Goal: Use online tool/utility: Utilize a website feature to perform a specific function

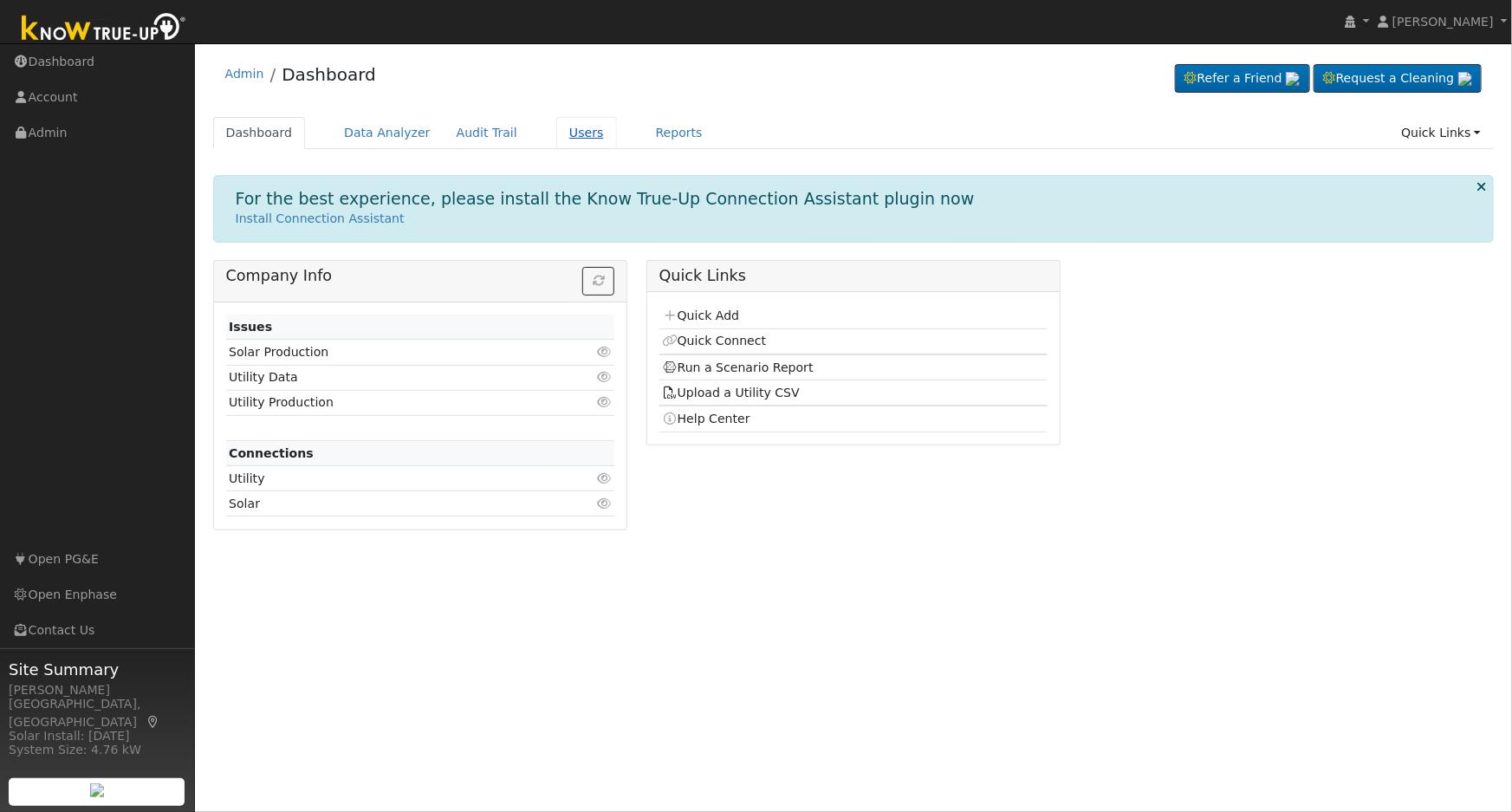
click at [557, 126] on link "Users" at bounding box center [587, 133] width 60 height 32
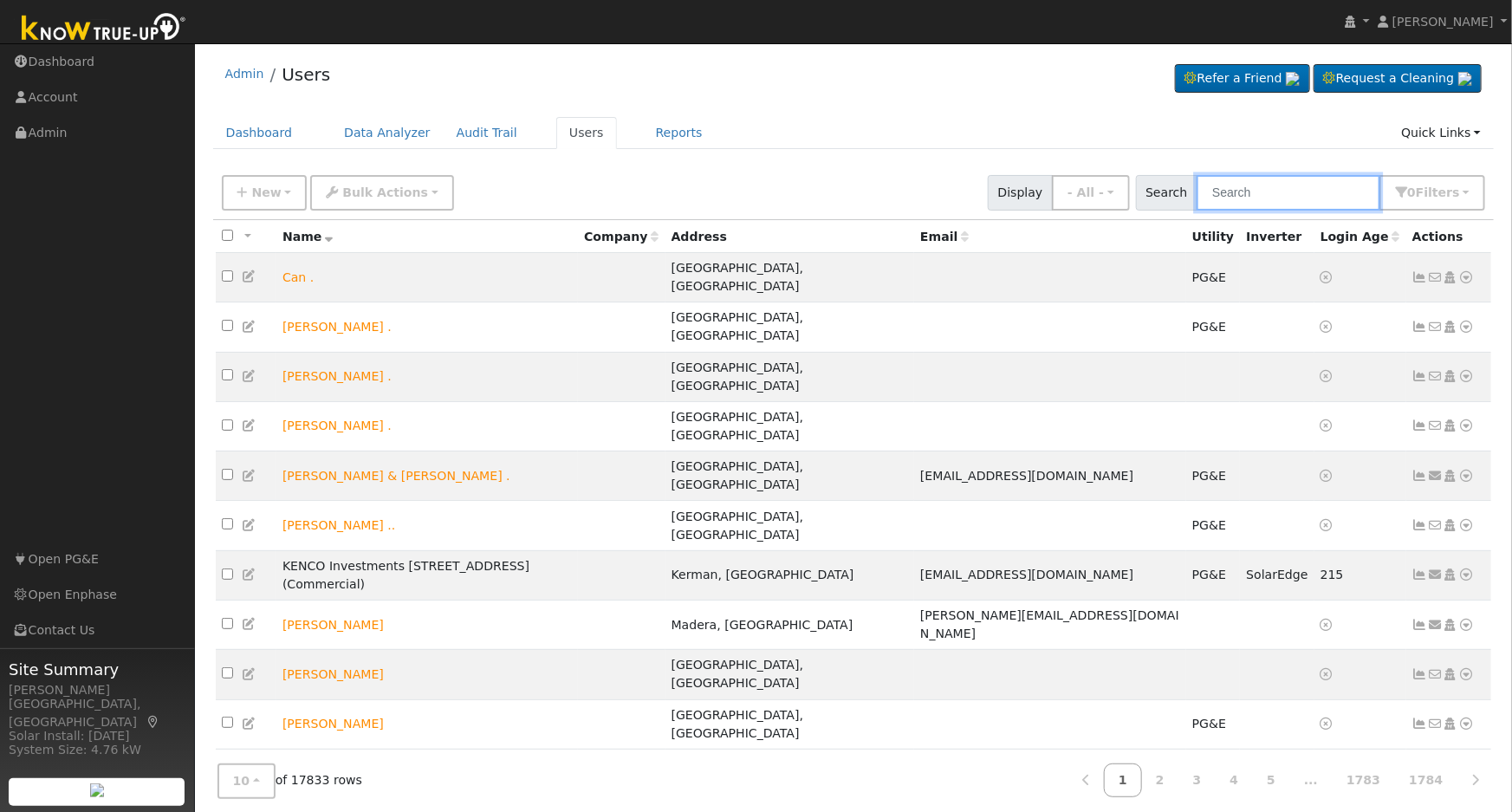
click at [1274, 191] on input "text" at bounding box center [1288, 193] width 183 height 36
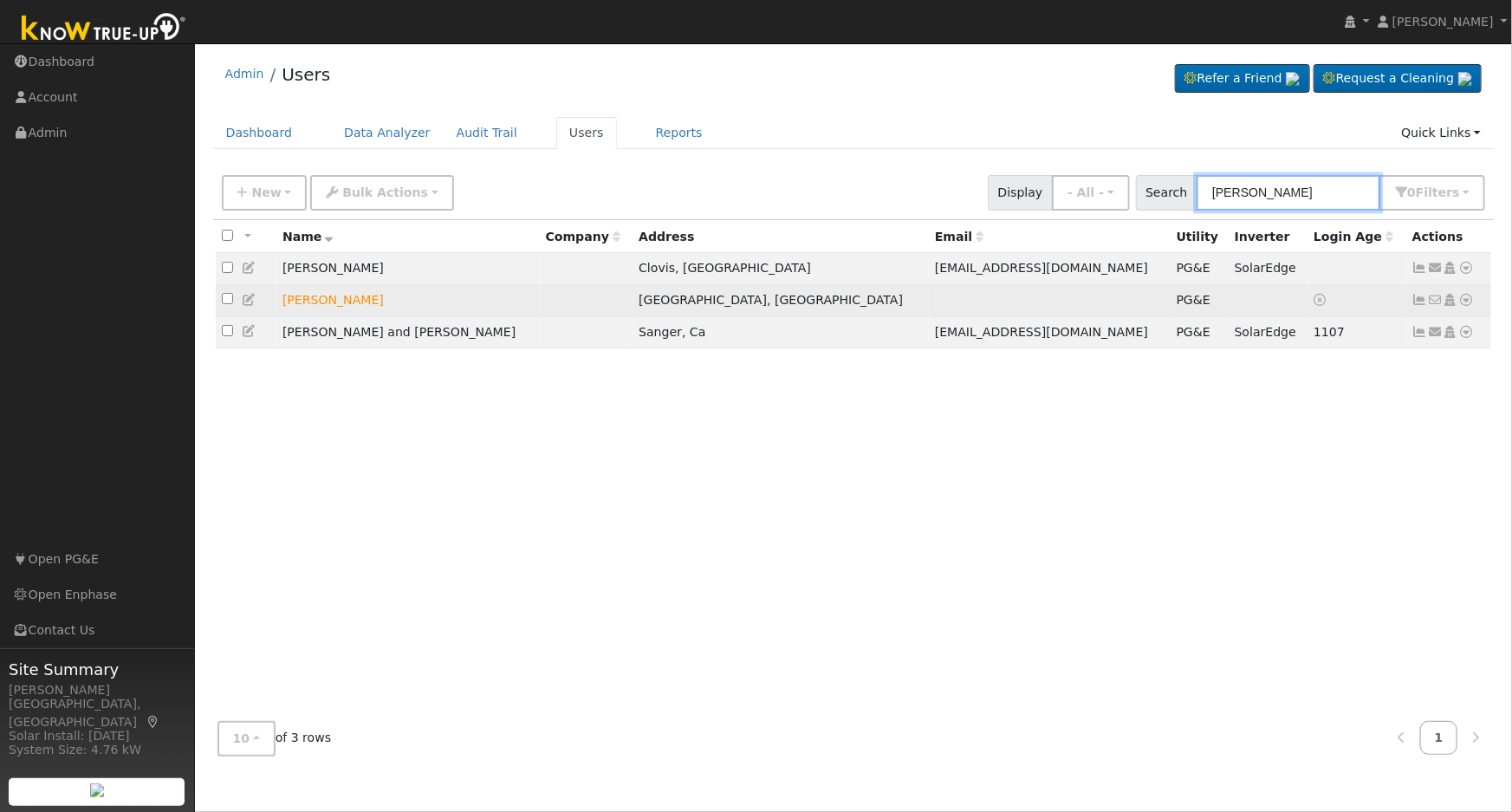
type input "michael rodriguez"
click at [1467, 302] on icon at bounding box center [1467, 300] width 16 height 12
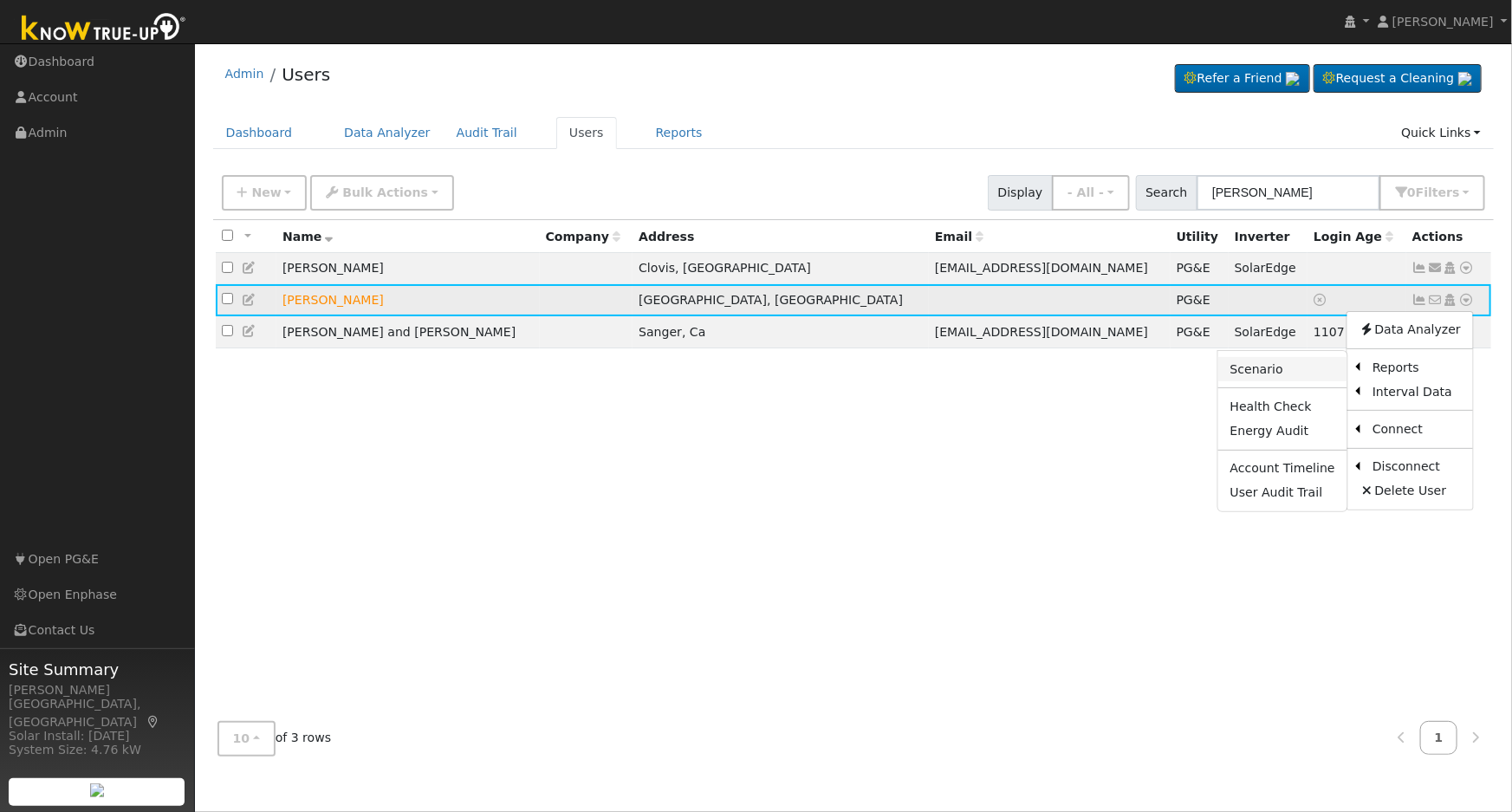
click at [1282, 381] on link "Scenario" at bounding box center [1282, 370] width 129 height 25
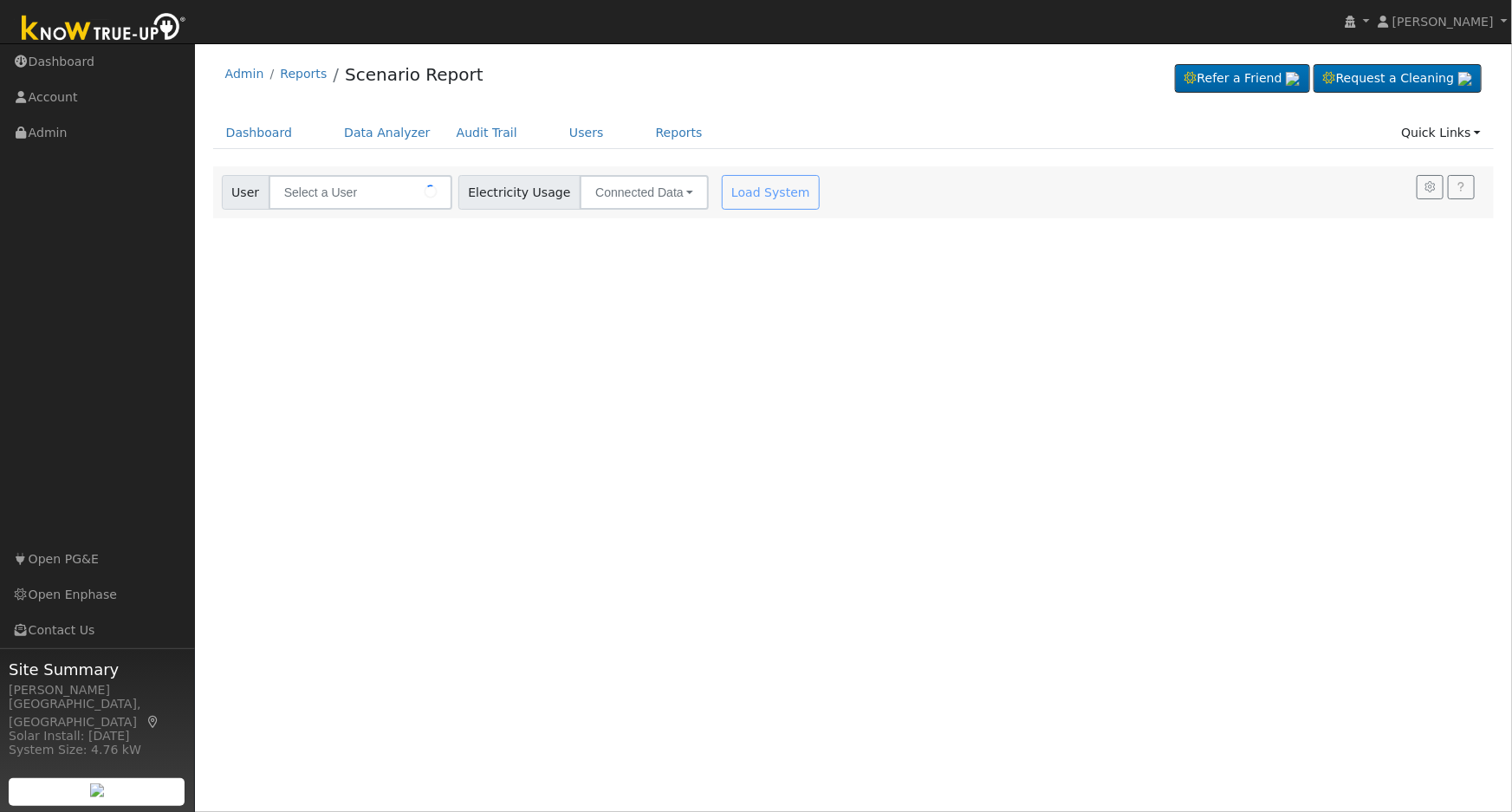
type input "[PERSON_NAME]"
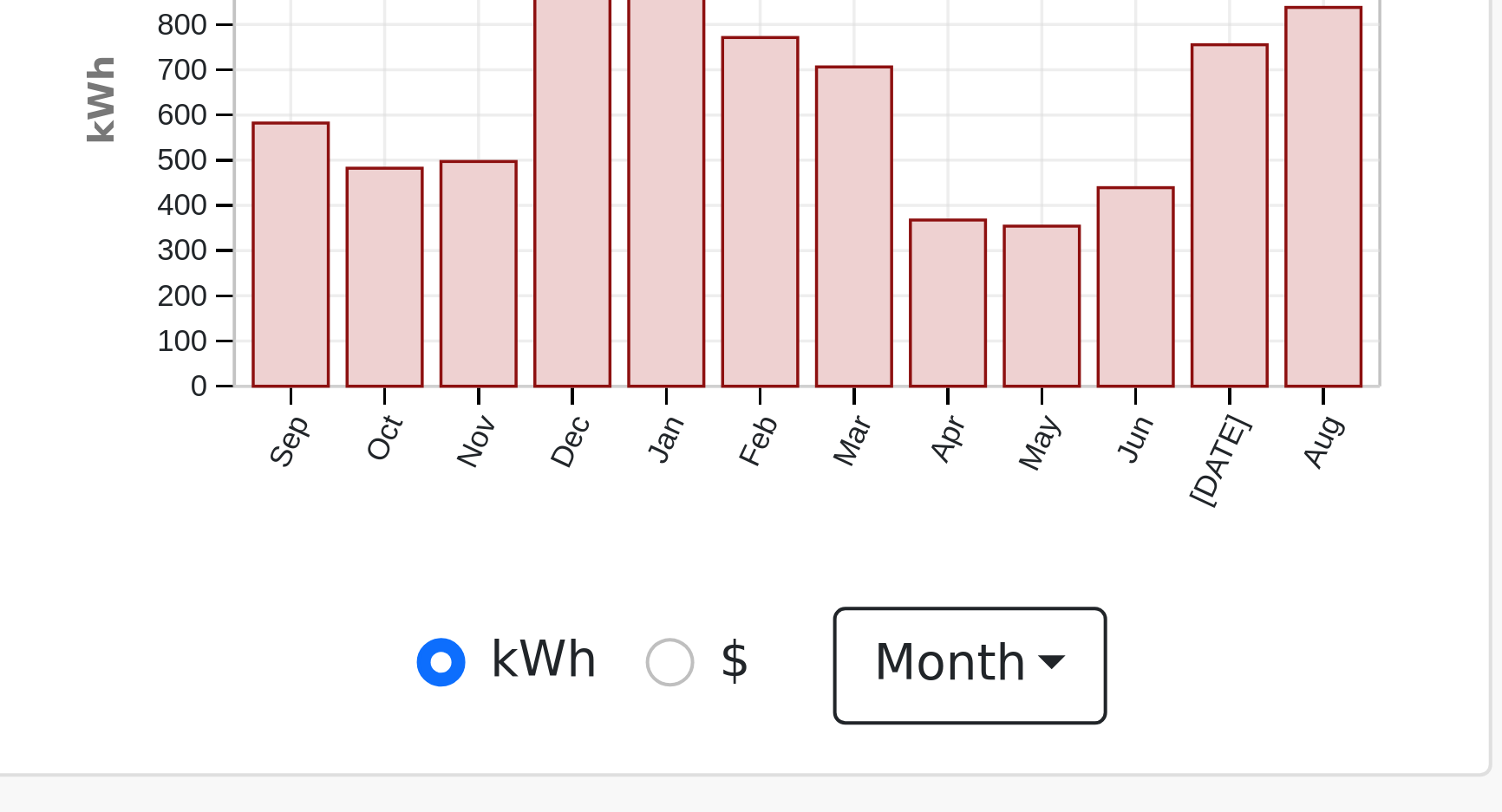
scroll to position [71, 0]
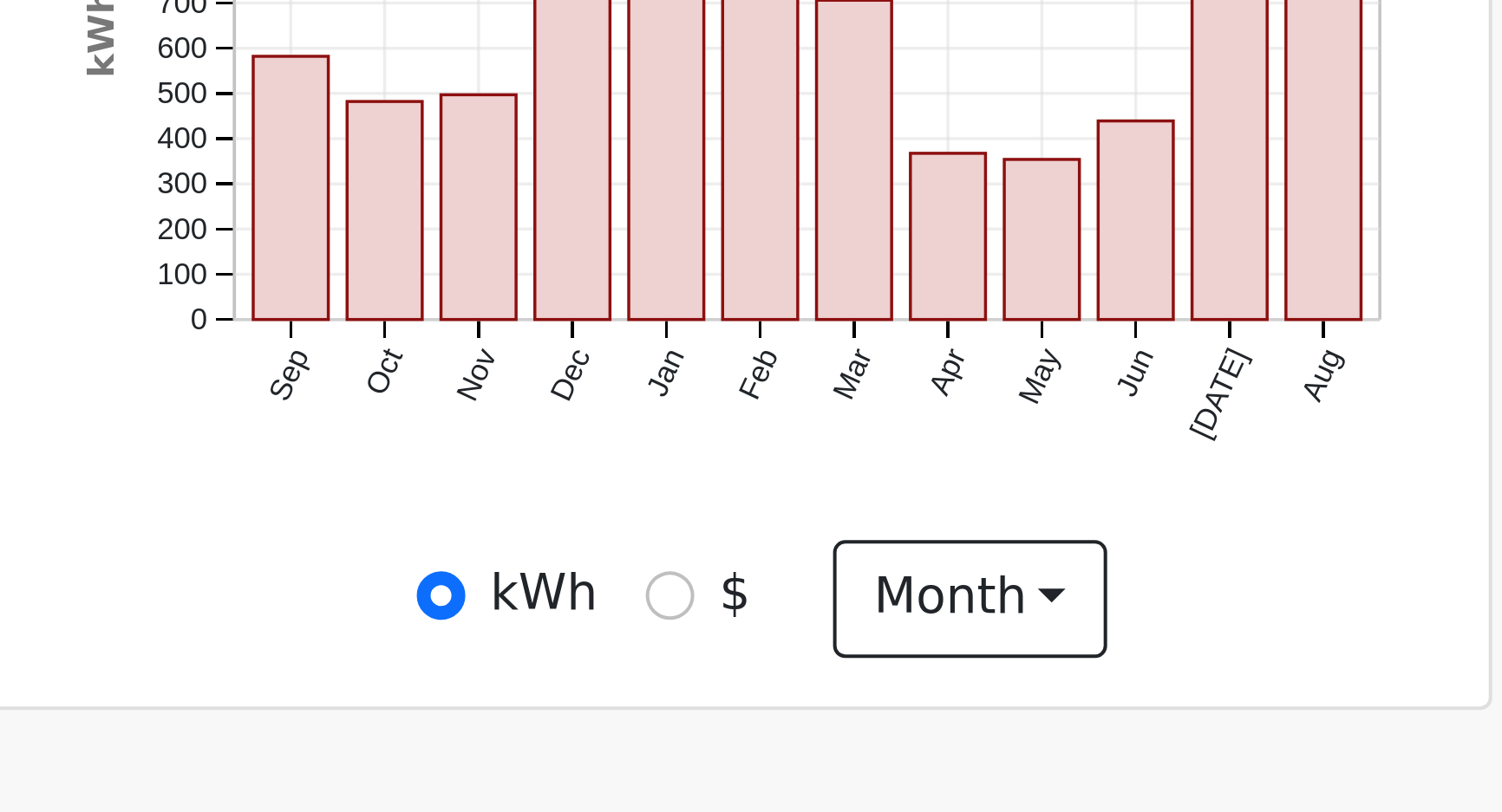
click at [1265, 567] on div "$" at bounding box center [1277, 572] width 26 height 18
click at [1270, 574] on input "$" at bounding box center [1269, 573] width 12 height 12
radio input "true"
radio input "false"
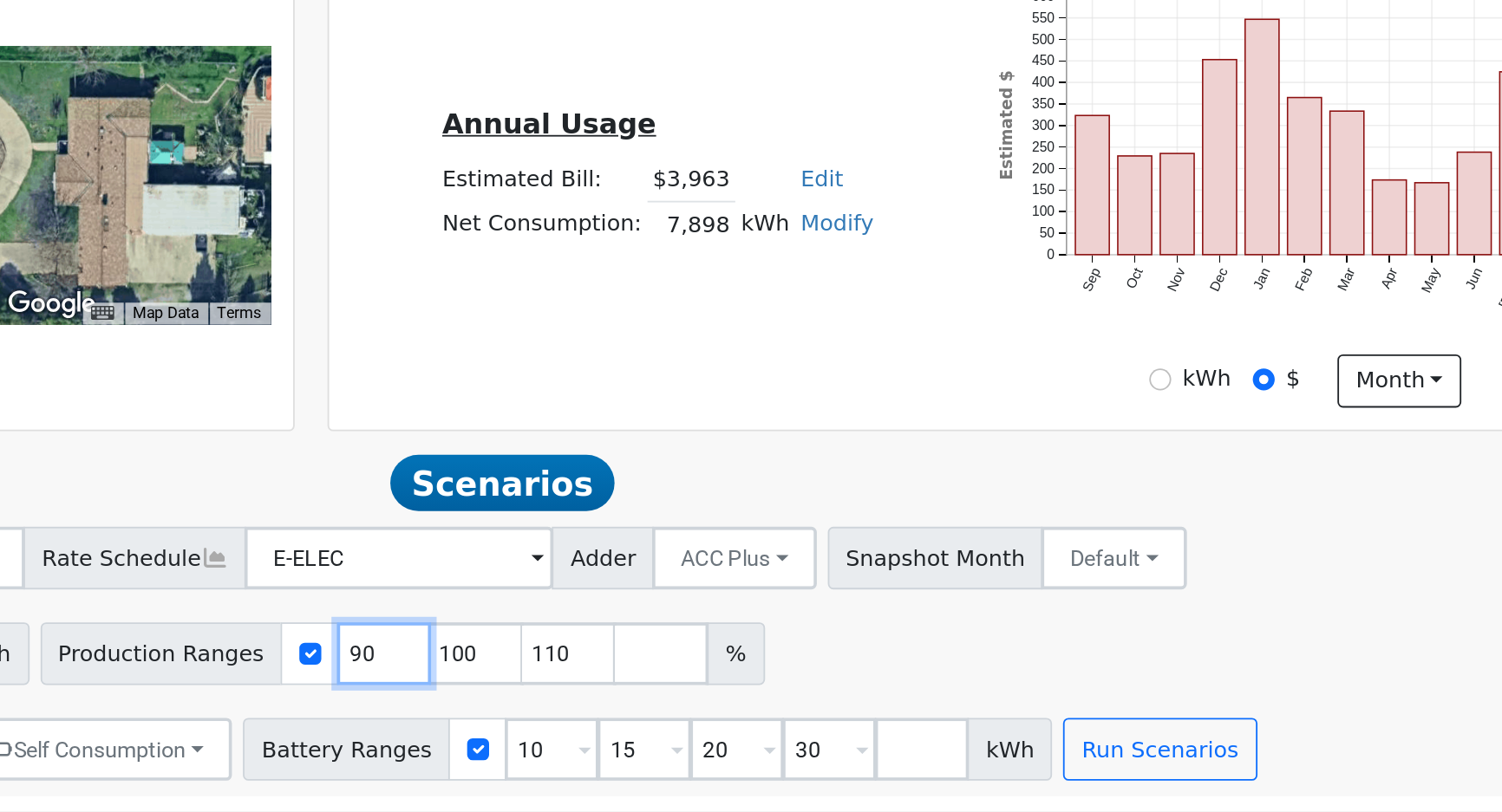
click at [758, 732] on input "90" at bounding box center [783, 724] width 52 height 35
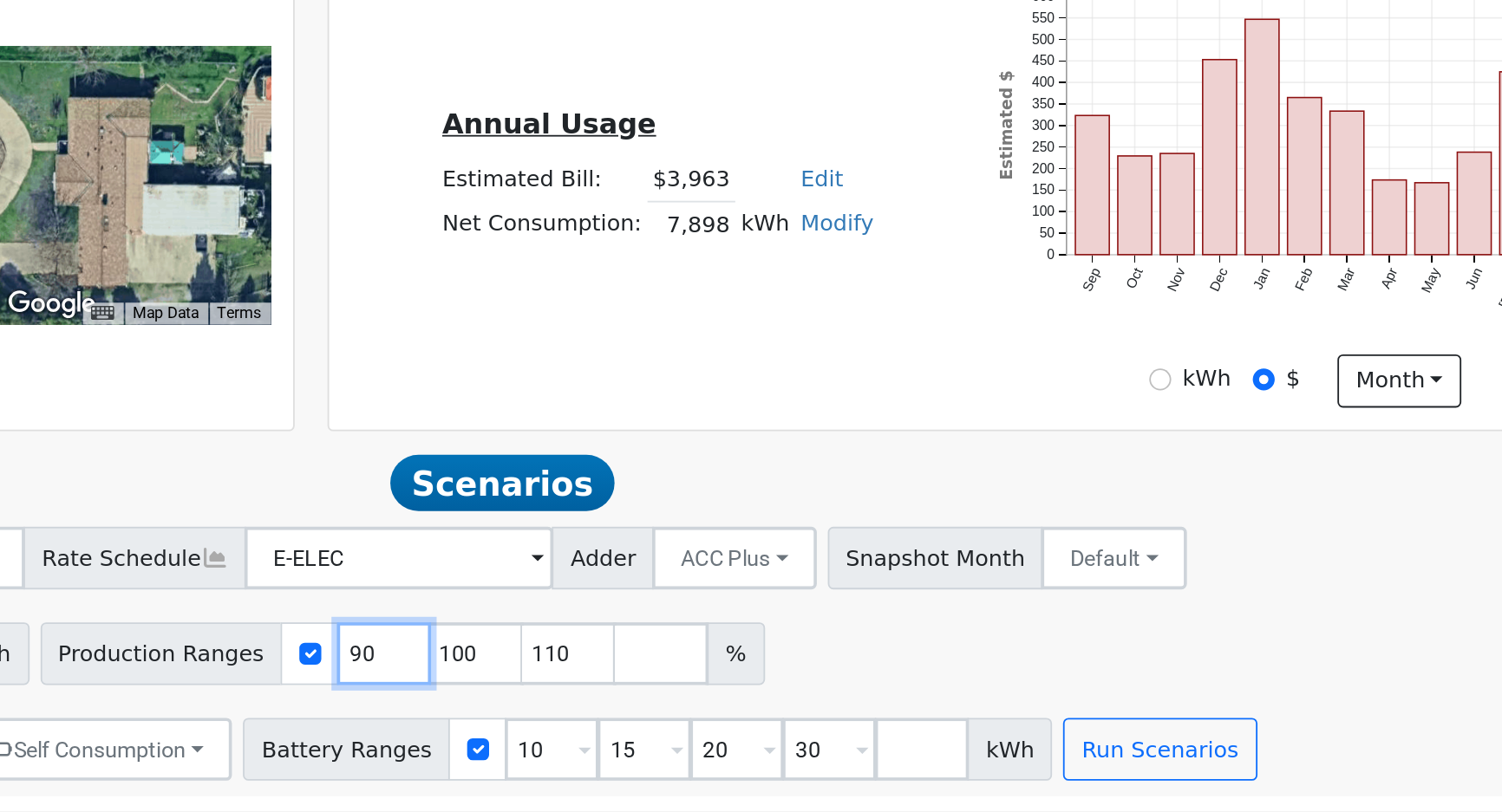
type input "100"
type input "110"
click at [758, 732] on input "110" at bounding box center [783, 724] width 52 height 35
click at [758, 732] on input "number" at bounding box center [783, 724] width 52 height 35
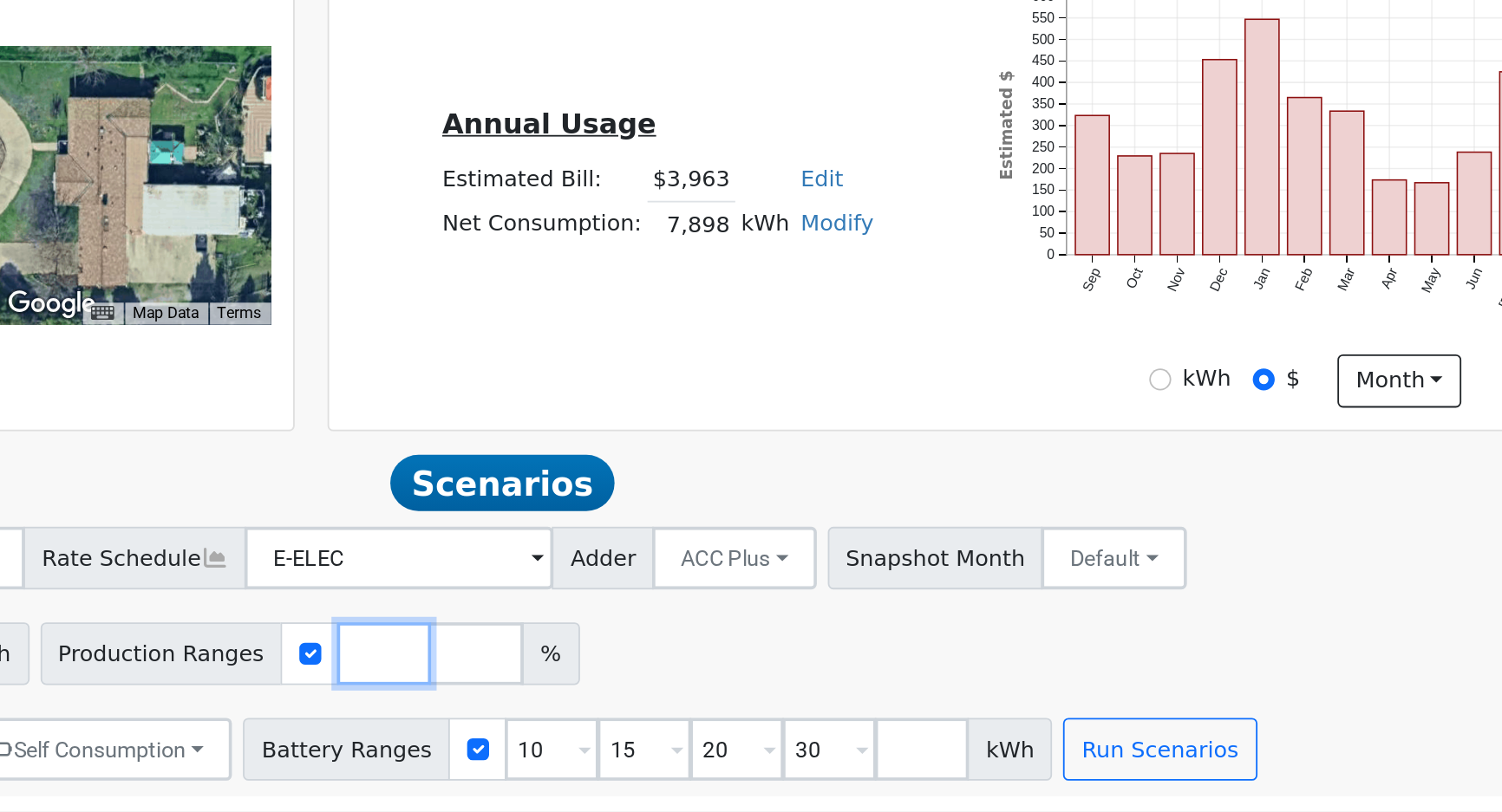
click at [758, 732] on input "number" at bounding box center [783, 724] width 52 height 35
type input "111"
click at [850, 779] on input "10" at bounding box center [876, 777] width 52 height 35
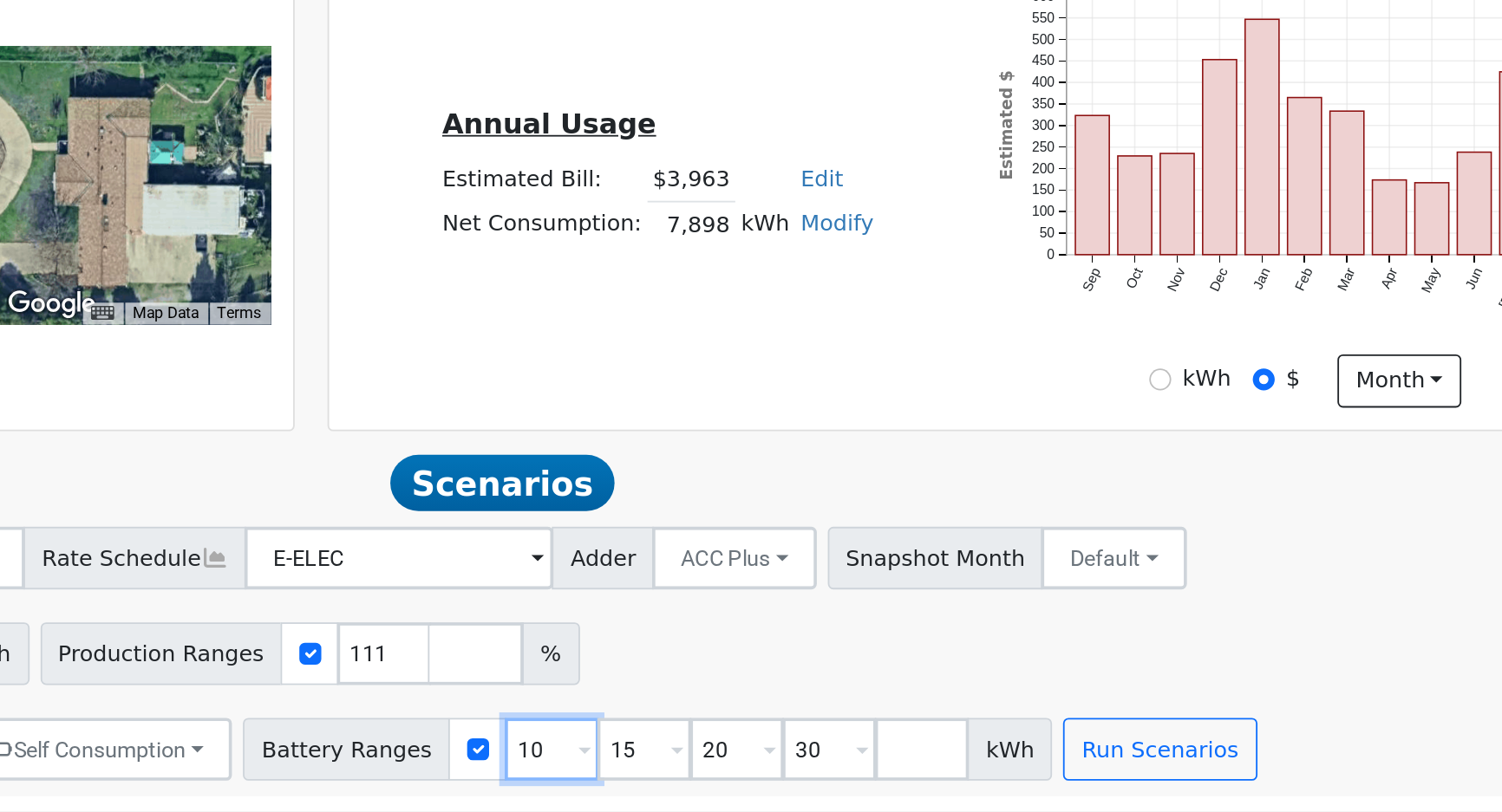
click at [850, 779] on input "10" at bounding box center [876, 777] width 52 height 35
type input "15"
type input "20"
type input "30"
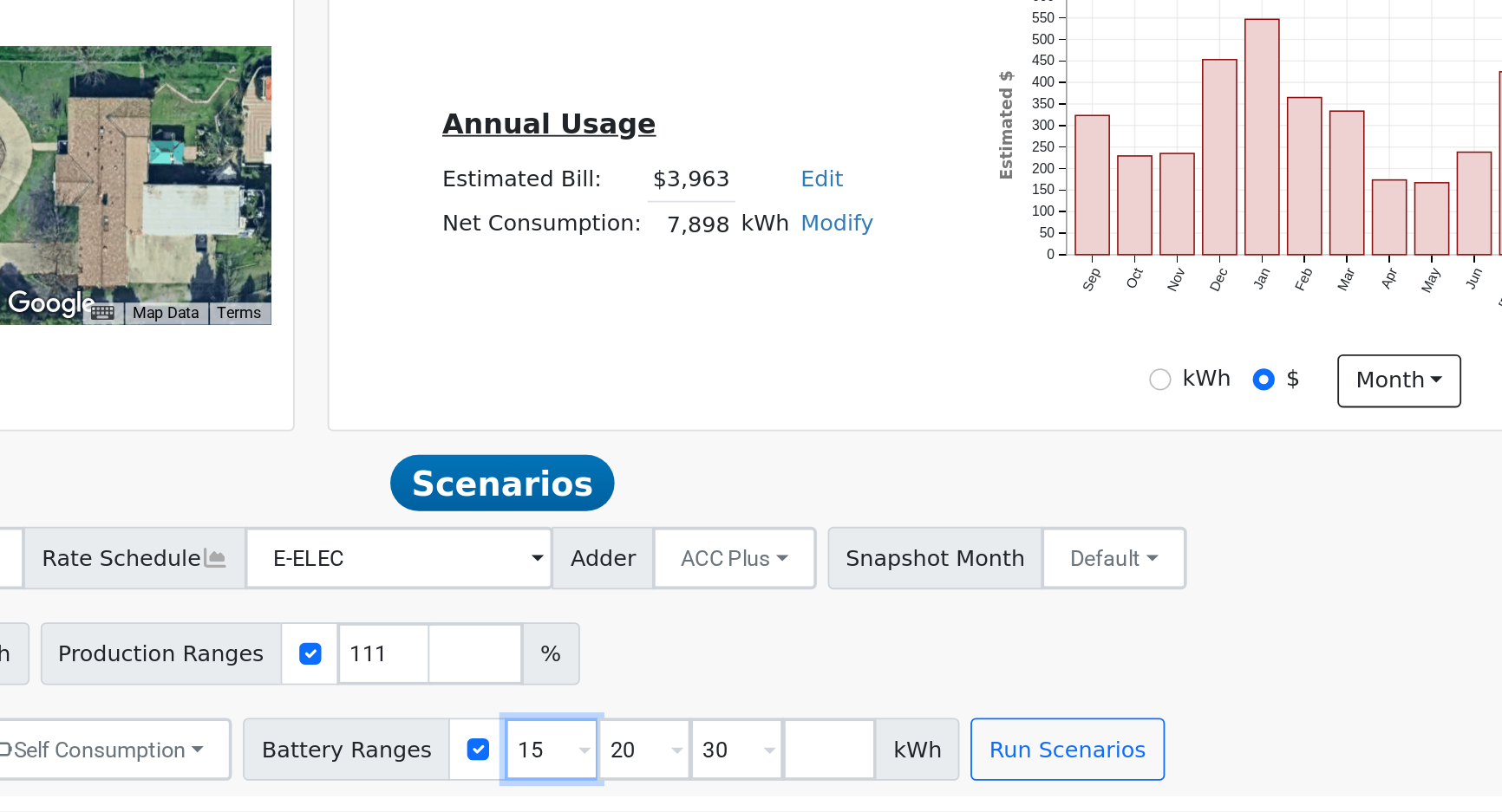
click at [850, 779] on input "15" at bounding box center [876, 777] width 52 height 35
type input "20"
type input "30"
click at [850, 779] on input "20" at bounding box center [876, 777] width 52 height 35
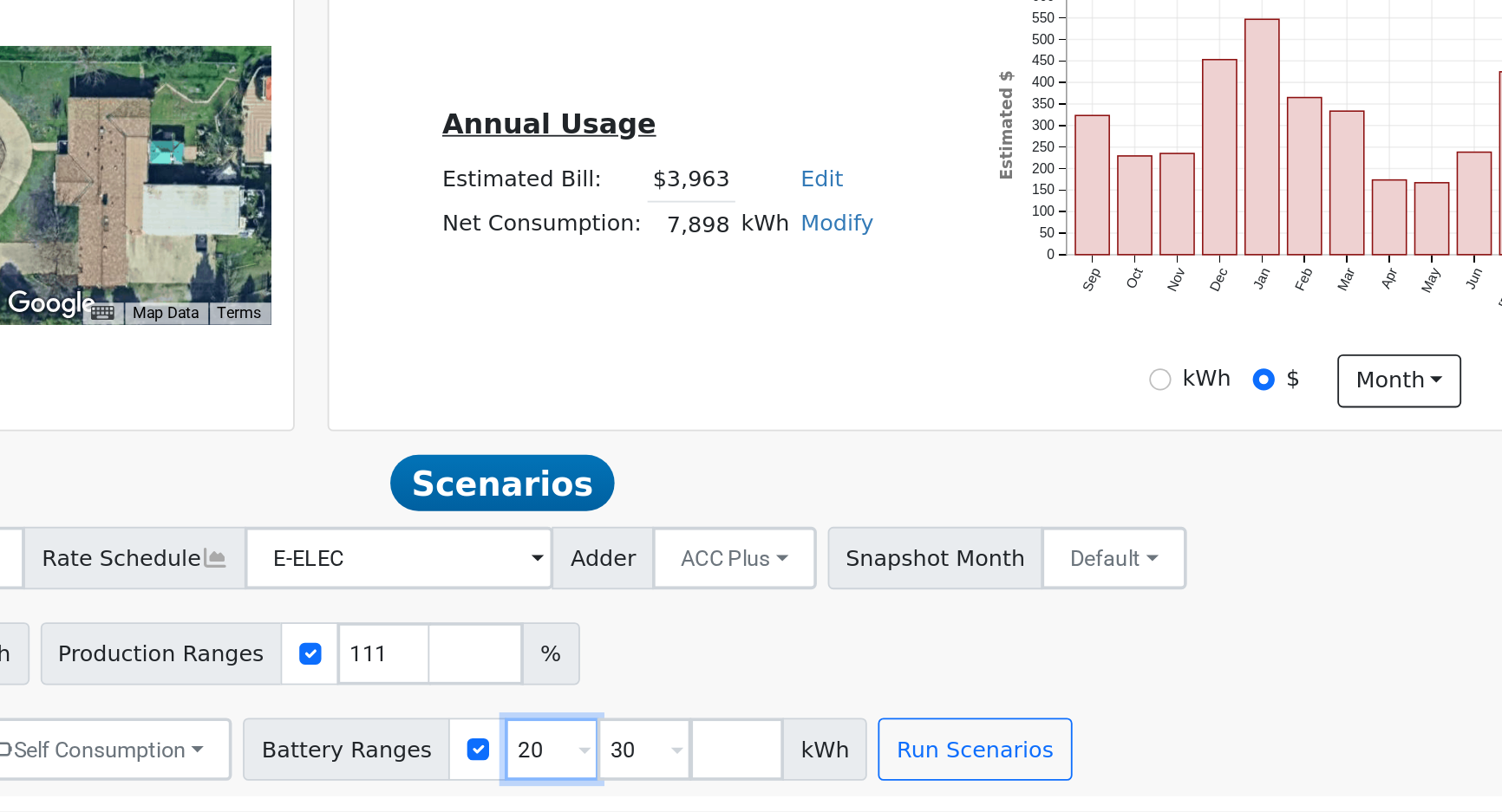
click at [850, 779] on input "20" at bounding box center [876, 777] width 52 height 35
type input "30"
click at [850, 779] on input "30" at bounding box center [876, 777] width 52 height 35
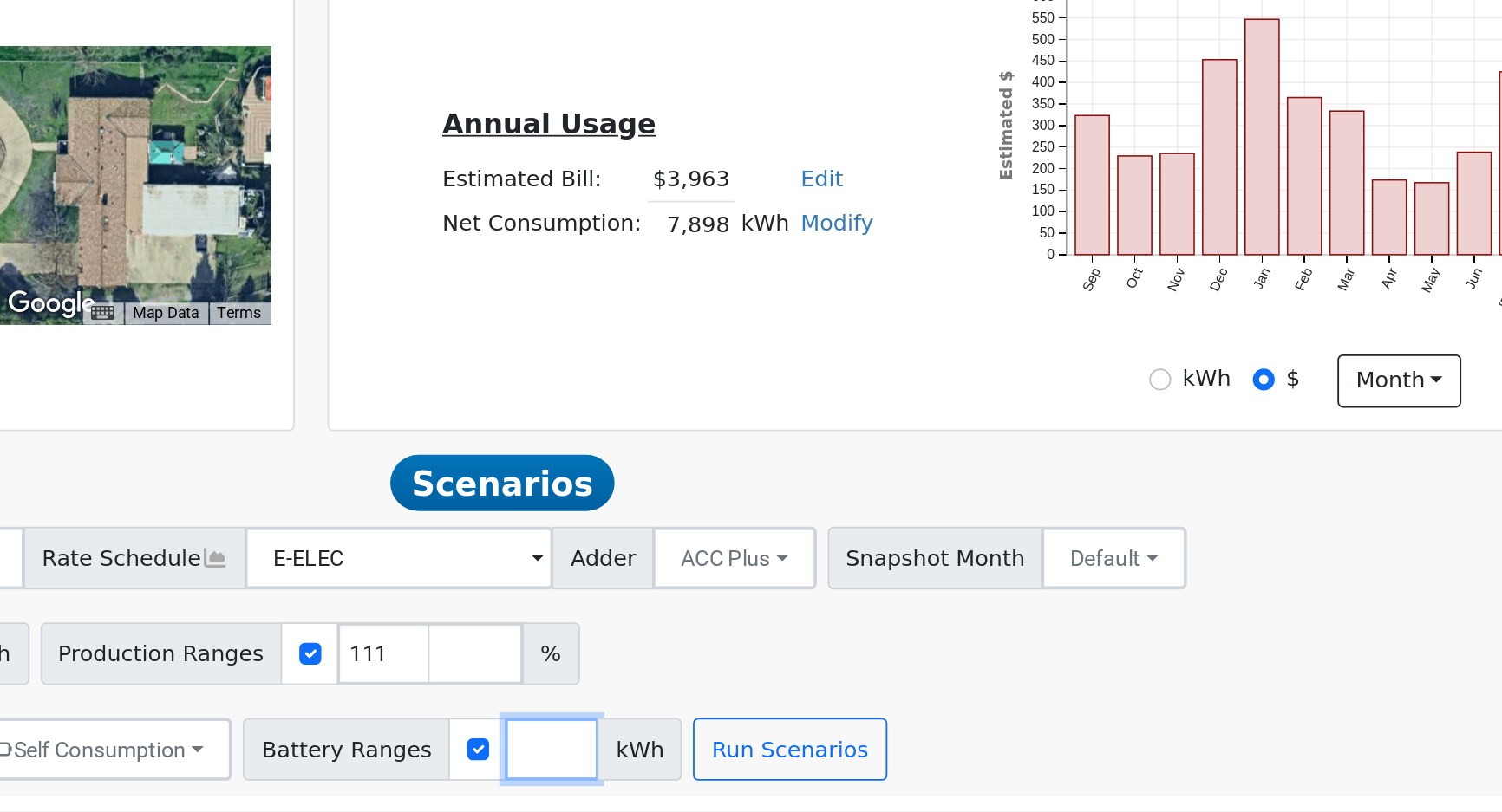
click at [850, 779] on input "number" at bounding box center [876, 777] width 52 height 35
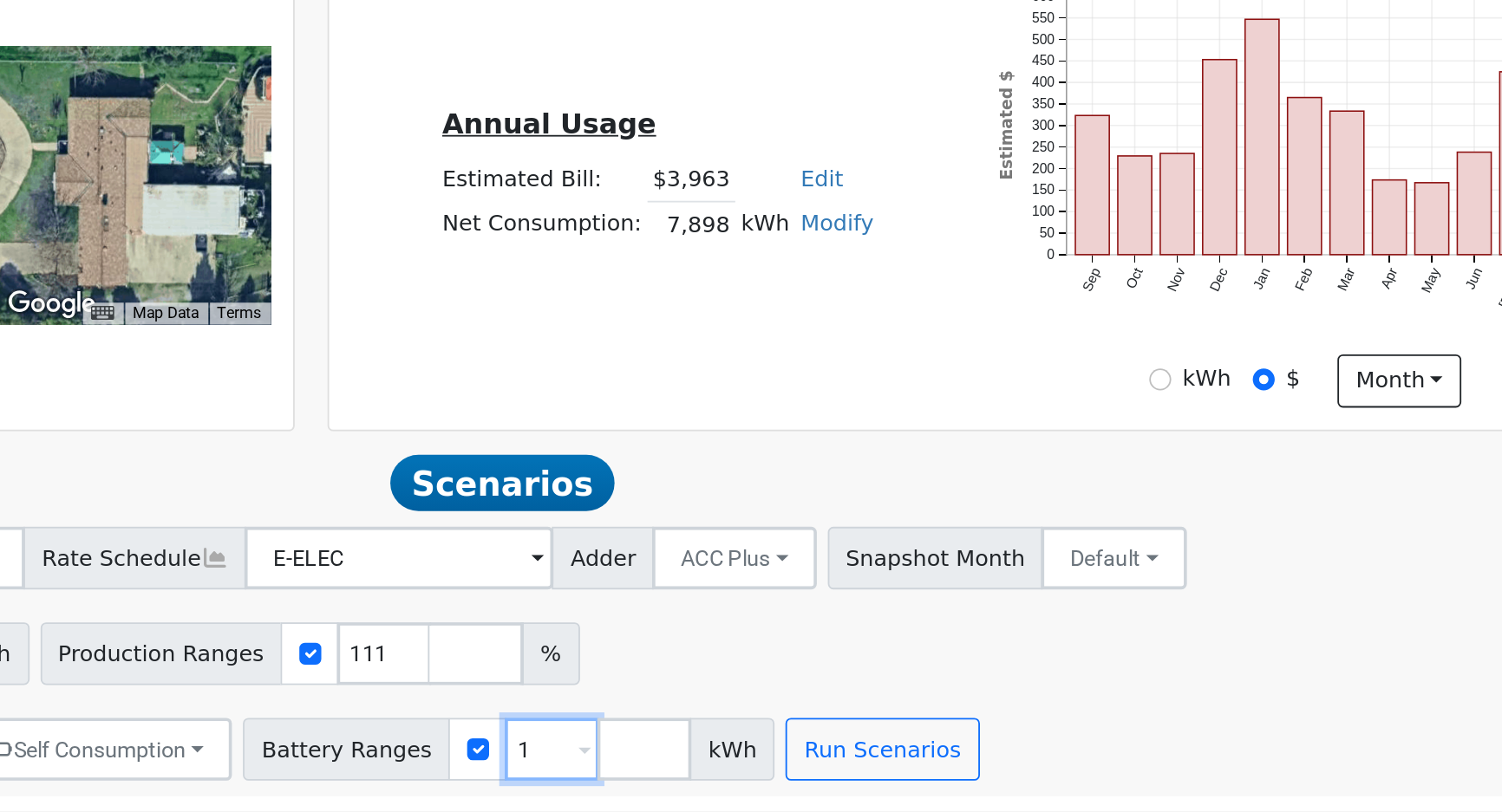
type input "10"
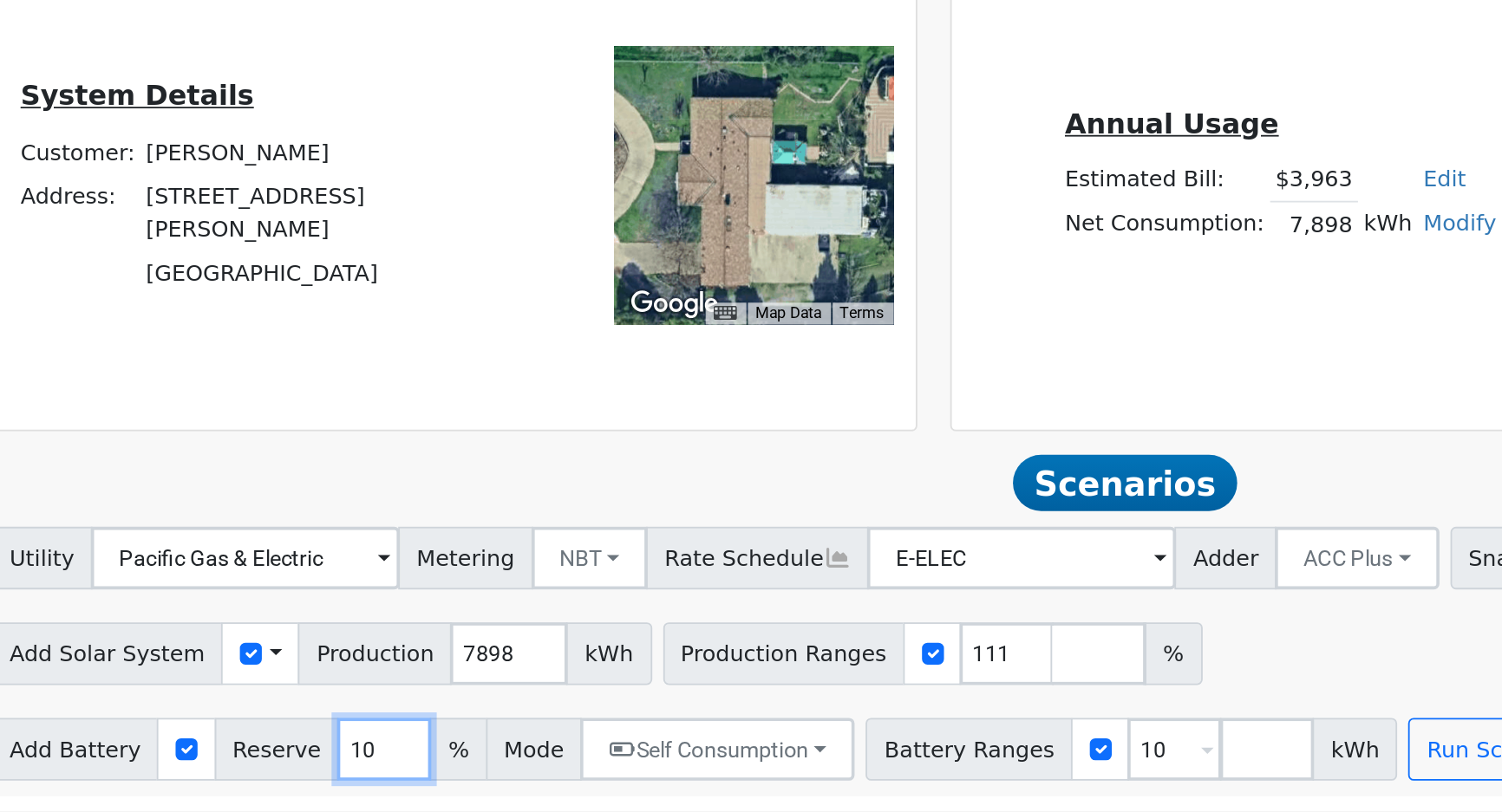
click at [412, 773] on input "10" at bounding box center [438, 777] width 52 height 35
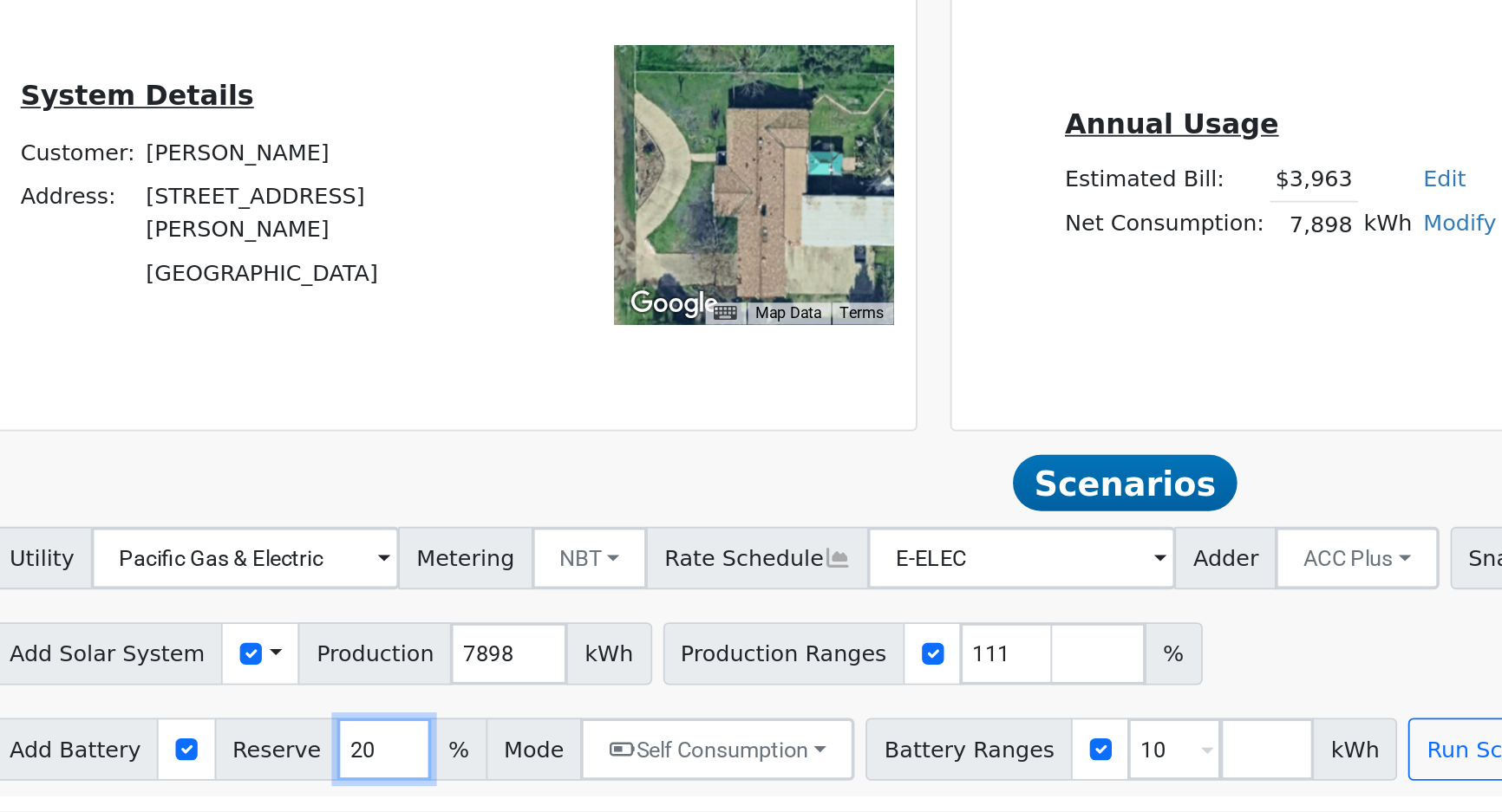
type input "20"
click at [496, 589] on div "System Details Customer: Michael Rodriguez Address: 2336 North Bryan Avenue Fre…" at bounding box center [478, 465] width 510 height 269
click at [1010, 769] on button "Run Scenarios" at bounding box center [1058, 777] width 107 height 35
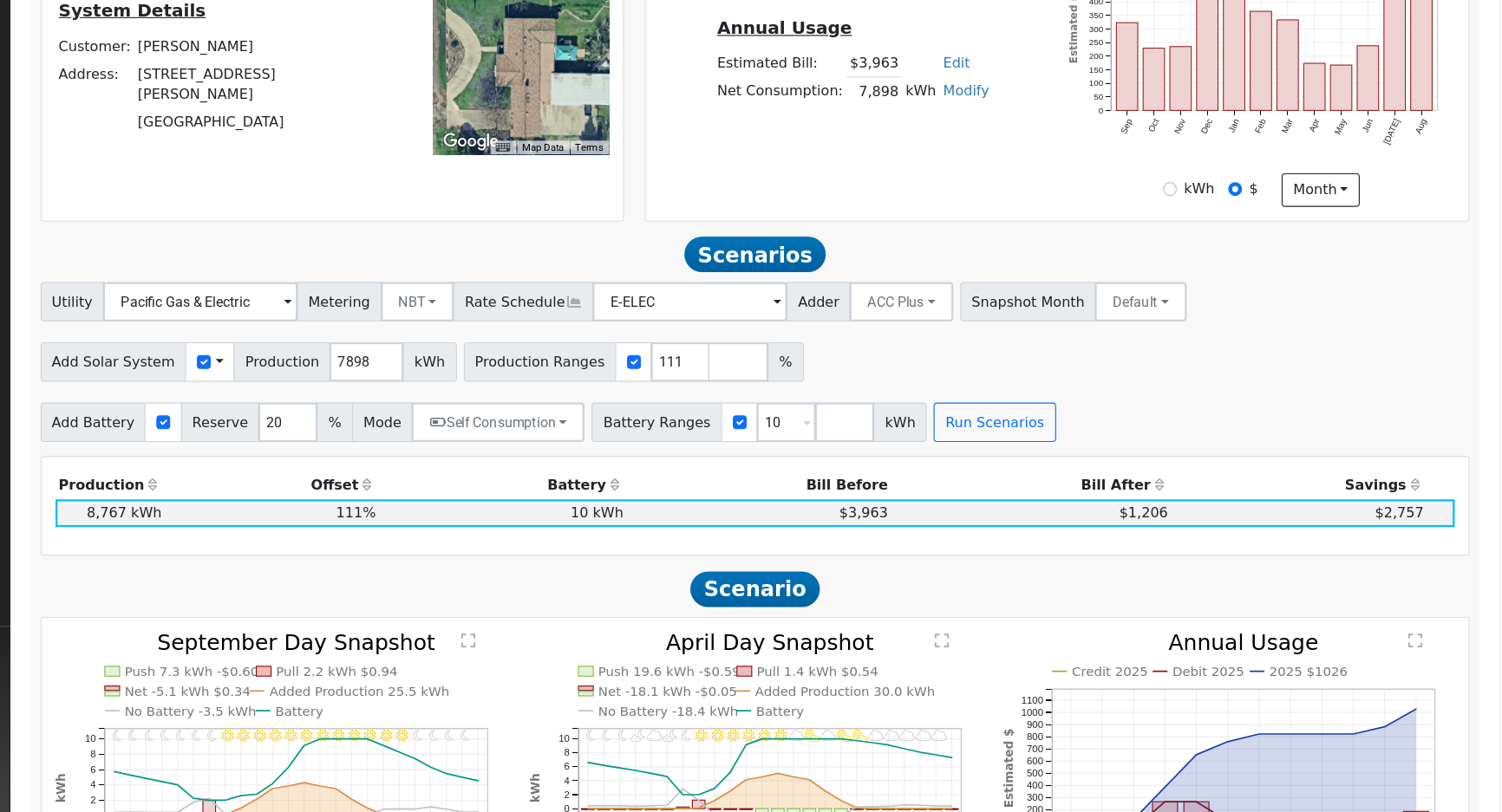
scroll to position [391, 0]
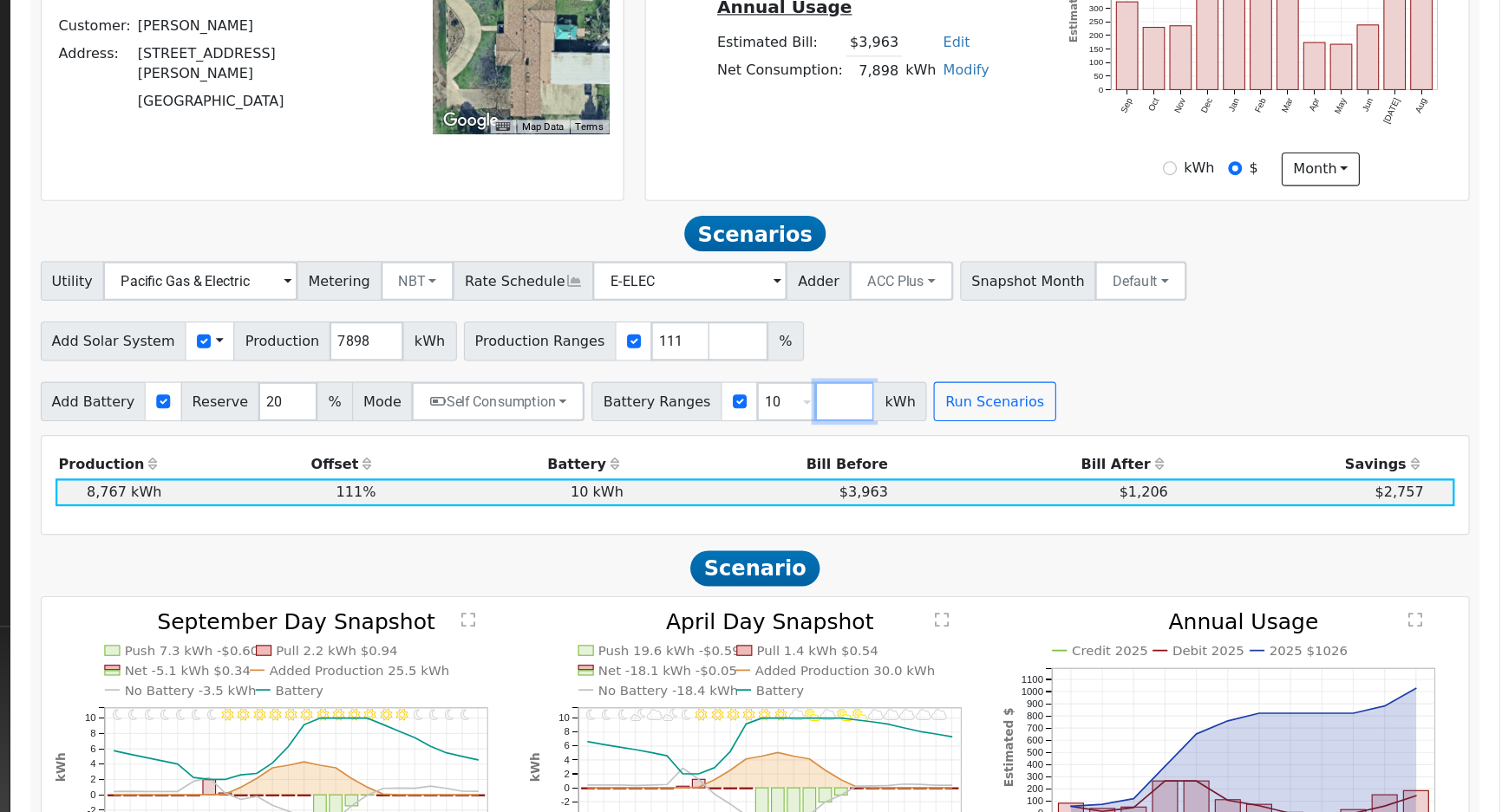
click at [901, 457] on input "number" at bounding box center [927, 451] width 52 height 35
type input "15"
click at [1071, 455] on button "Run Scenarios" at bounding box center [1109, 451] width 107 height 35
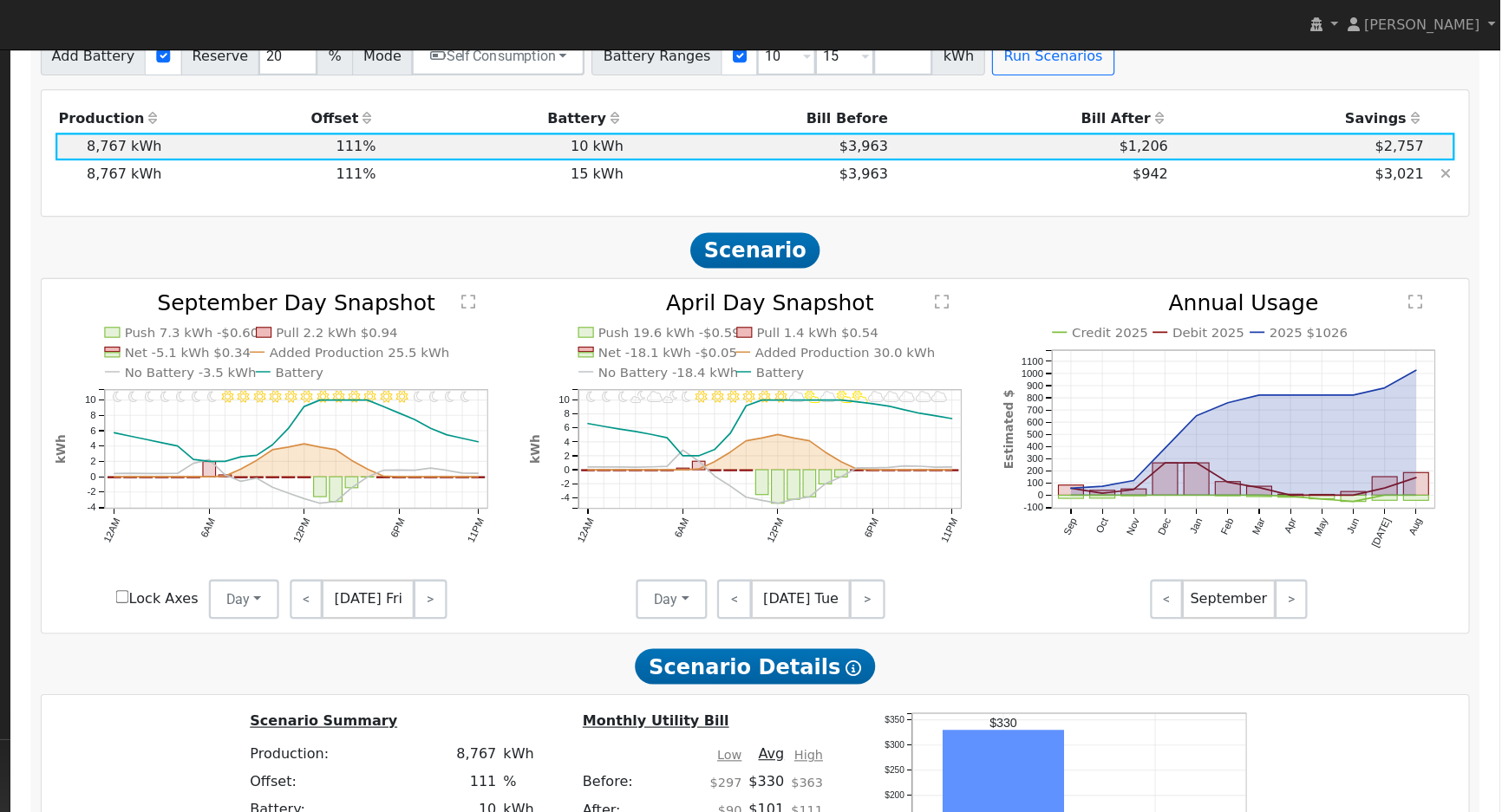
scroll to position [770, 0]
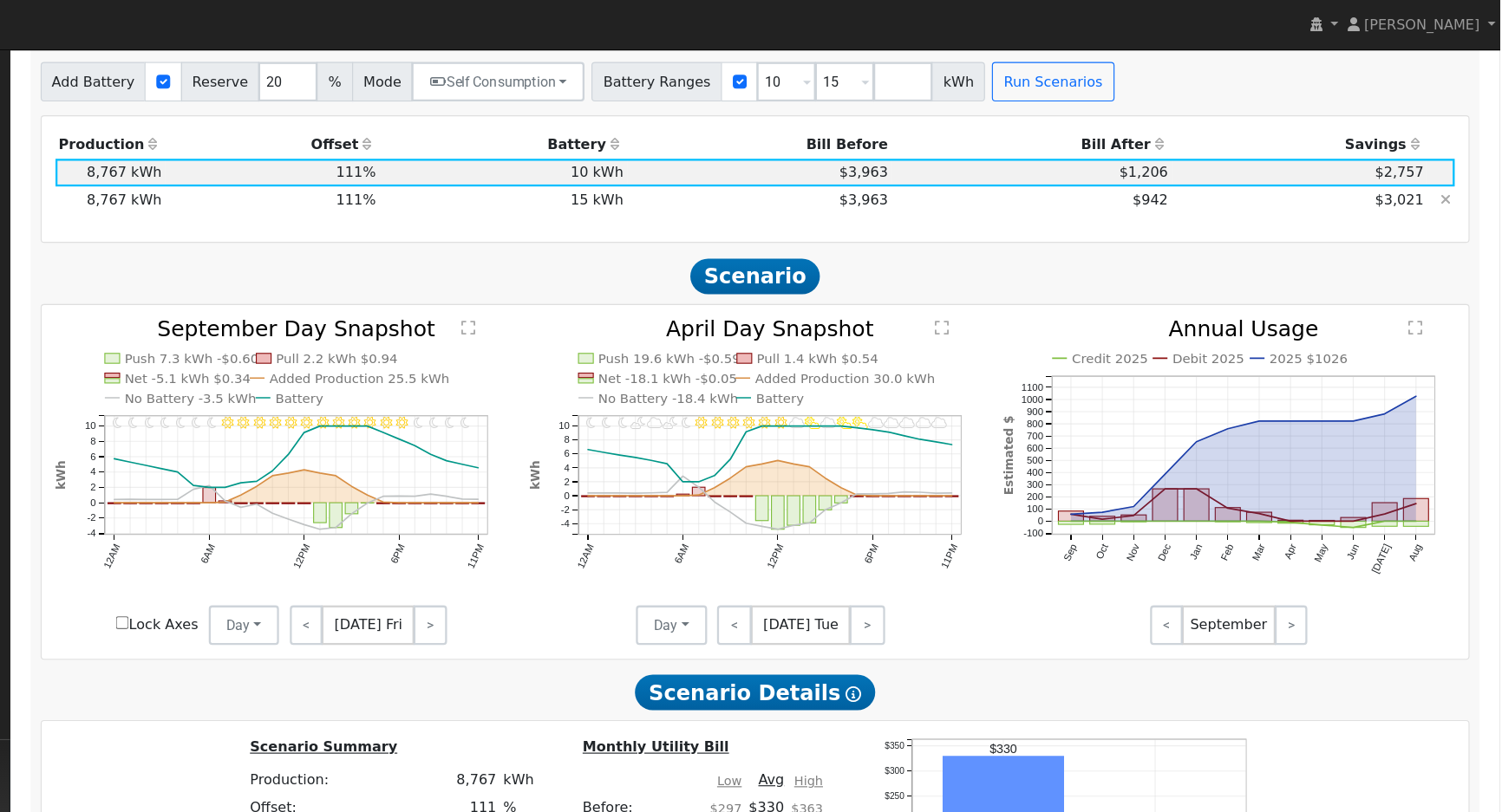
click at [954, 183] on td "$3,963" at bounding box center [852, 176] width 232 height 25
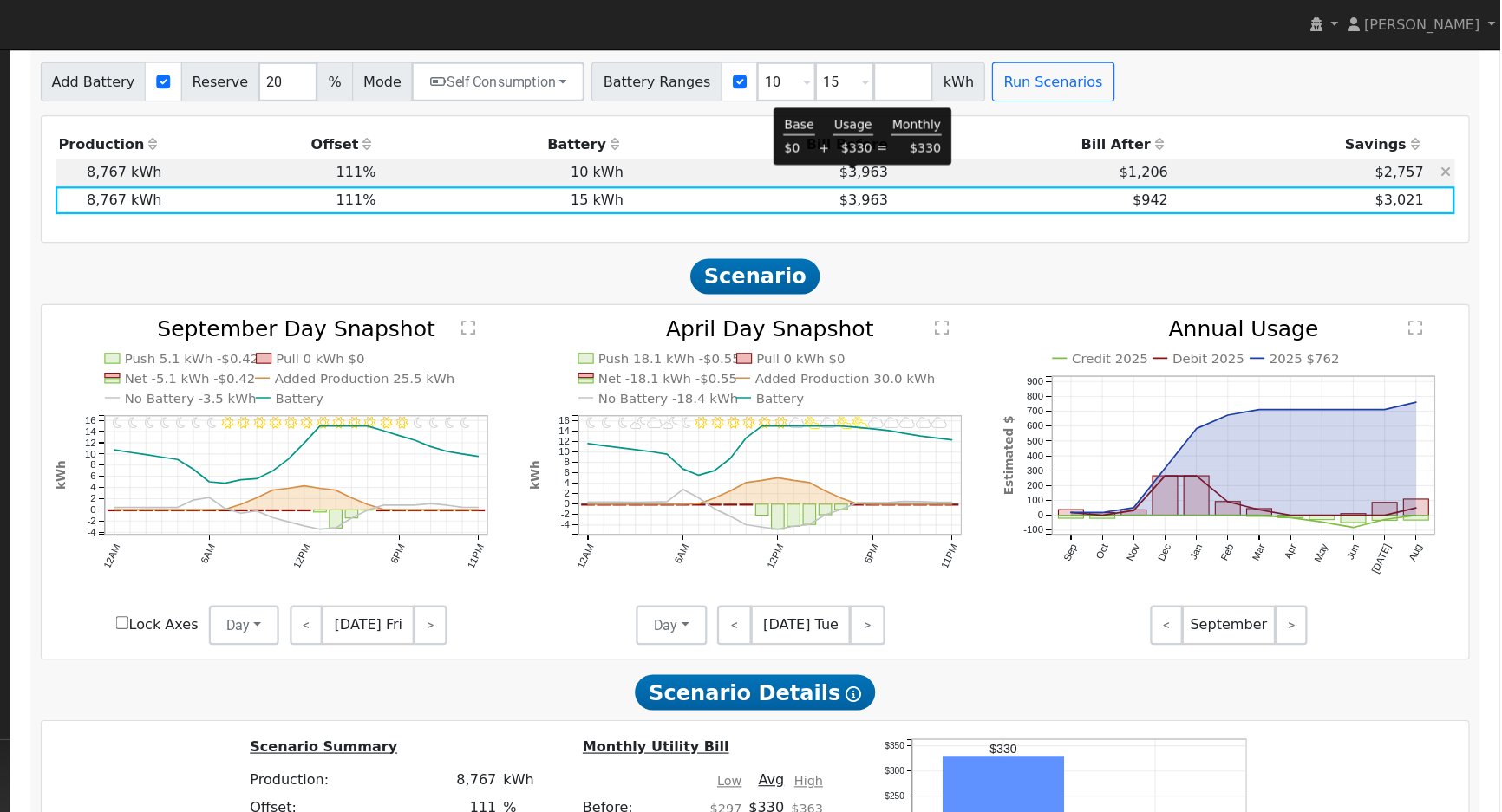
click at [934, 158] on span "$3,963" at bounding box center [944, 150] width 43 height 14
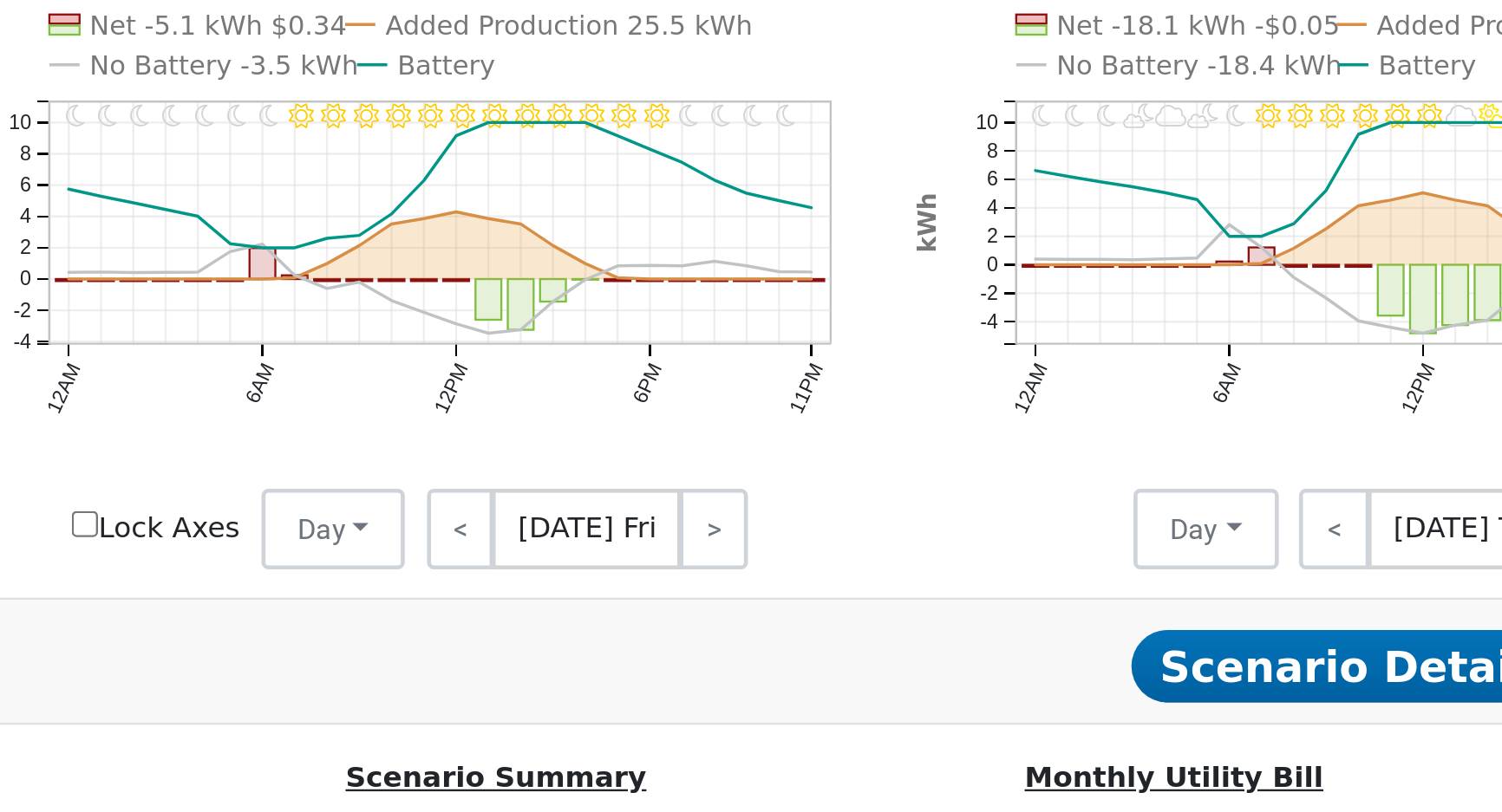
scroll to position [882, 0]
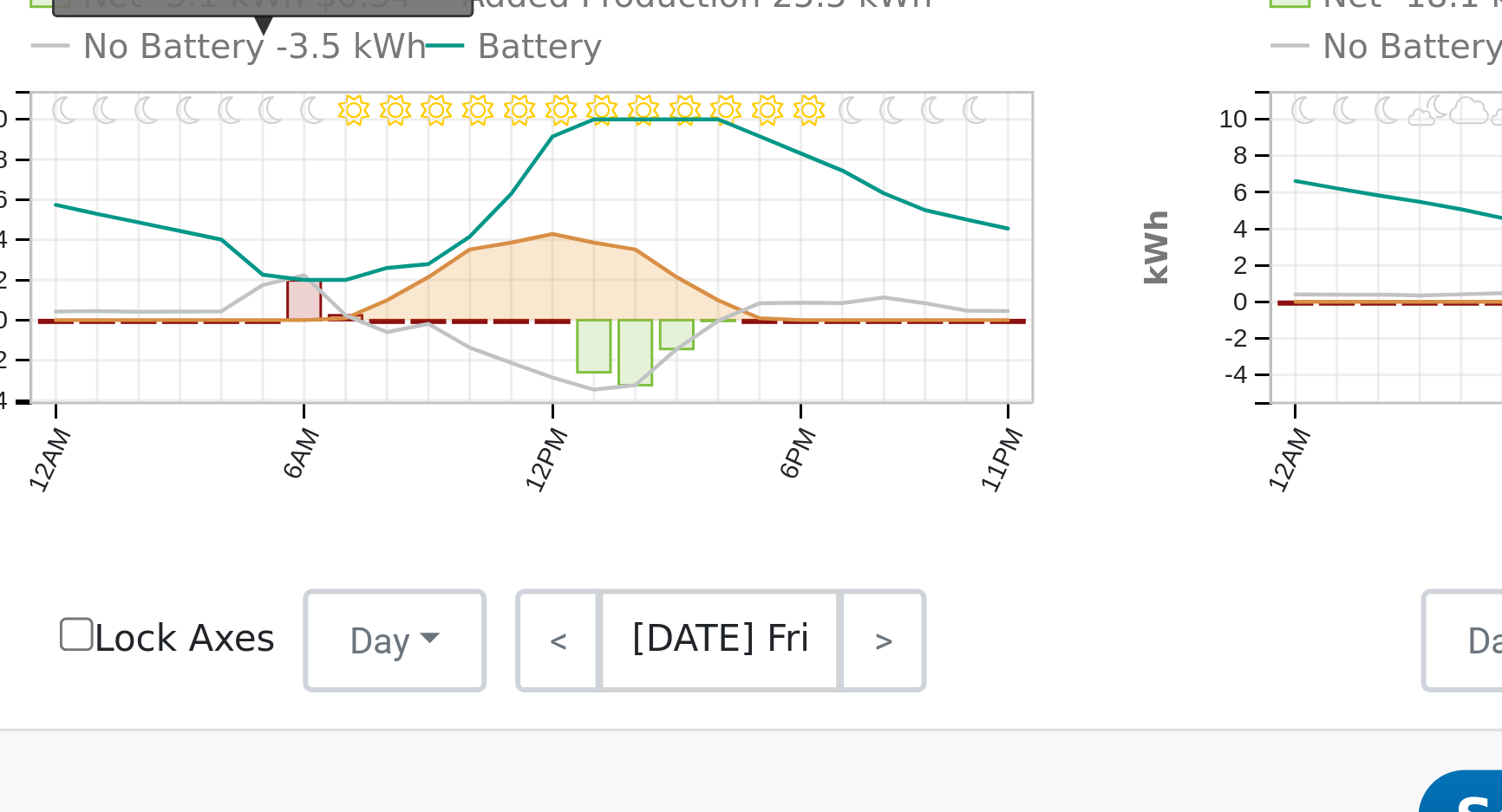
click at [349, 246] on text "No Battery -3.5 kWh" at bounding box center [354, 239] width 115 height 13
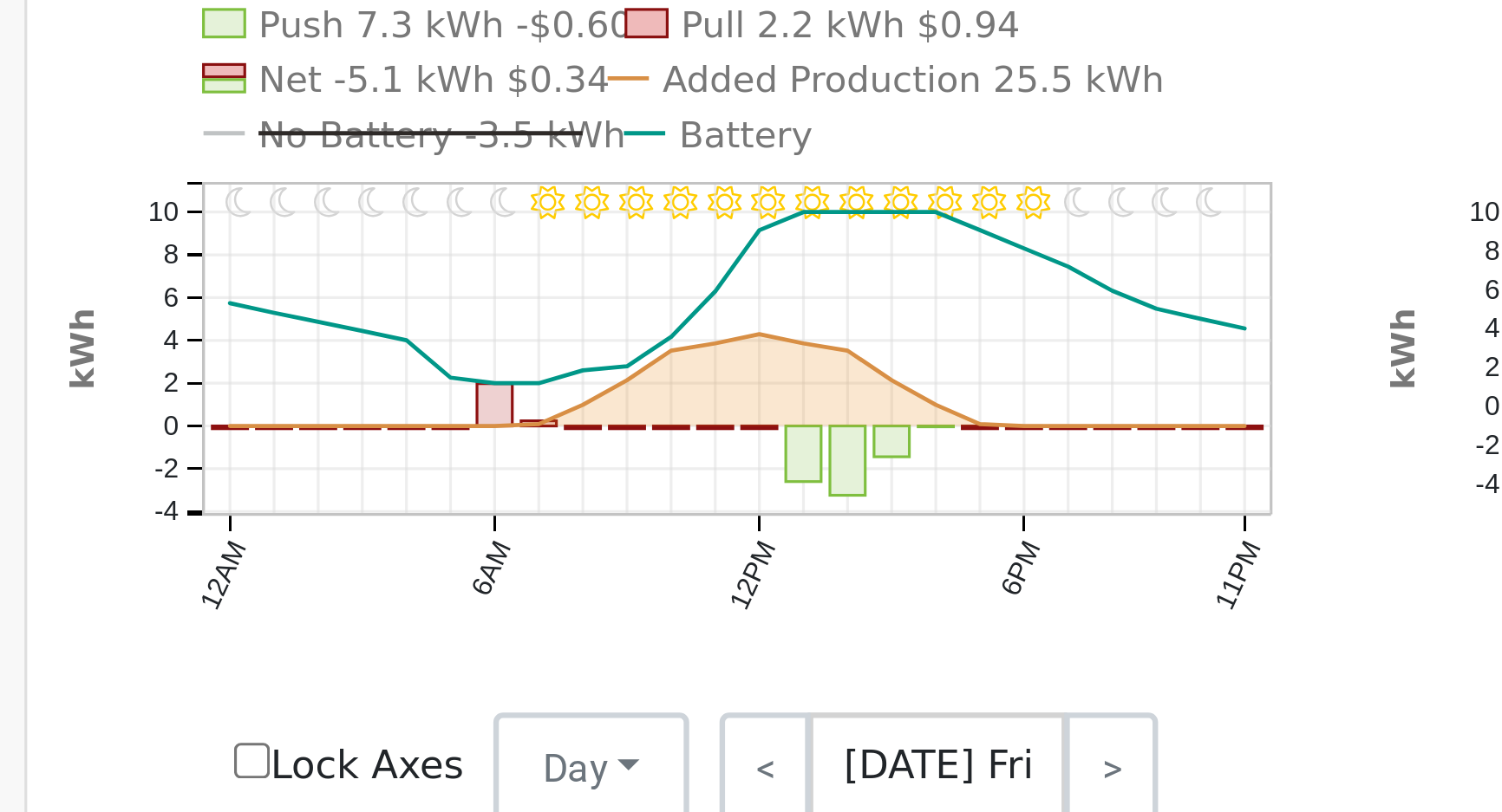
click at [251, 393] on icon "11PM - undefined 10PM - Clear 9PM - Clear 8PM - Clear 7PM - Clear 6PM - Clear 5…" at bounding box center [434, 311] width 397 height 285
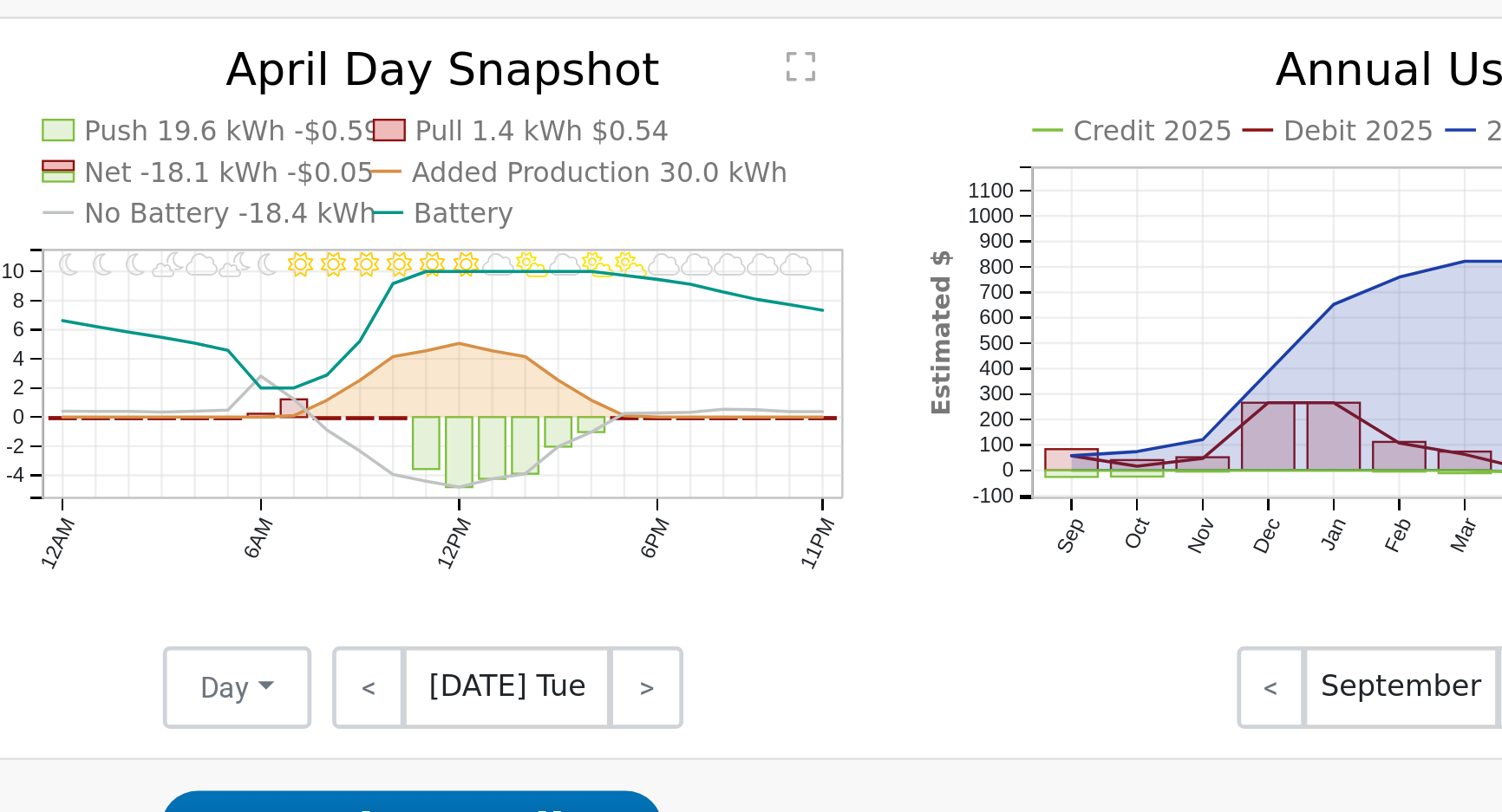
click at [762, 246] on text "No Battery -18.4 kWh" at bounding box center [773, 239] width 123 height 13
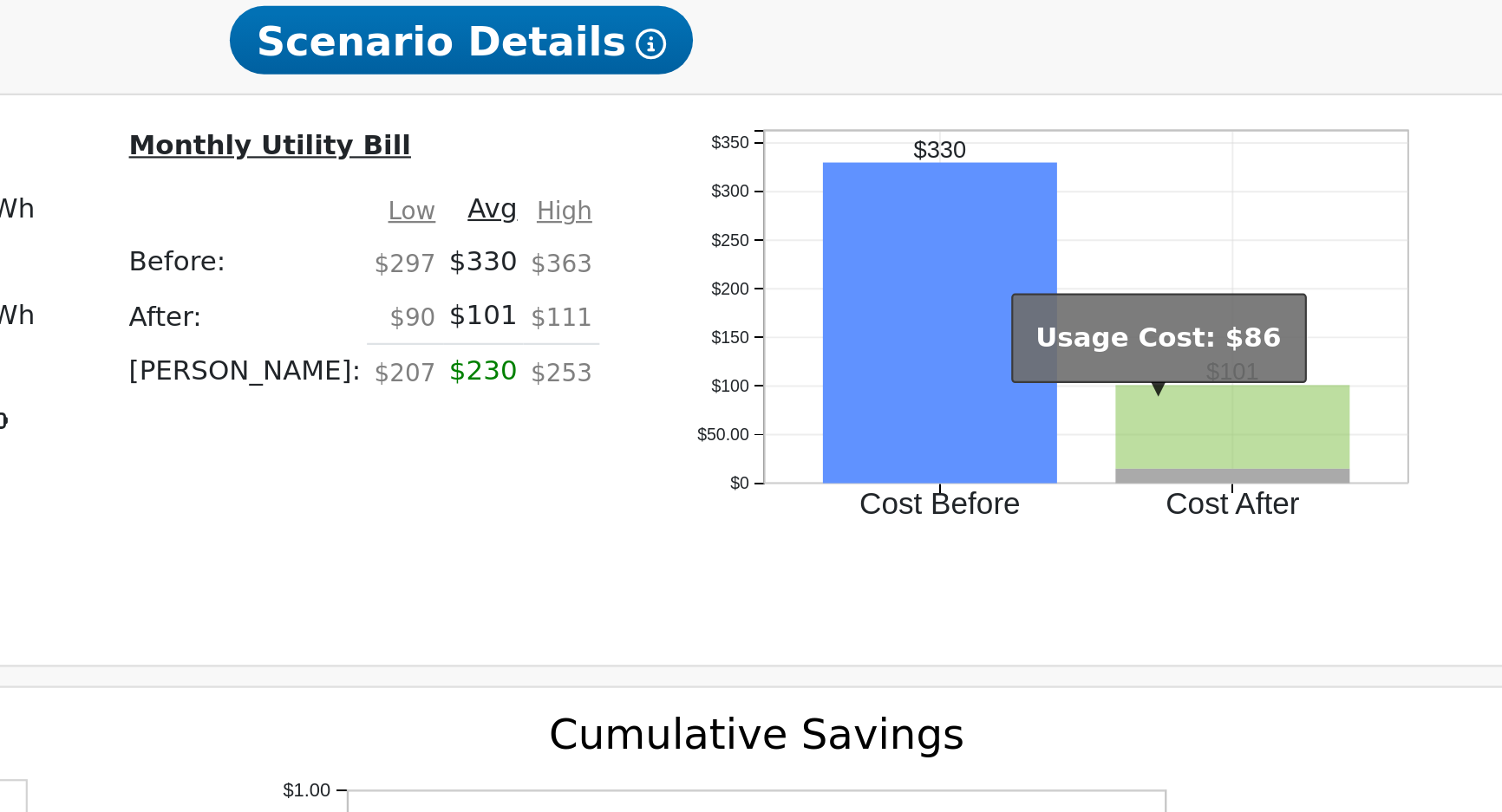
scroll to position [918, 0]
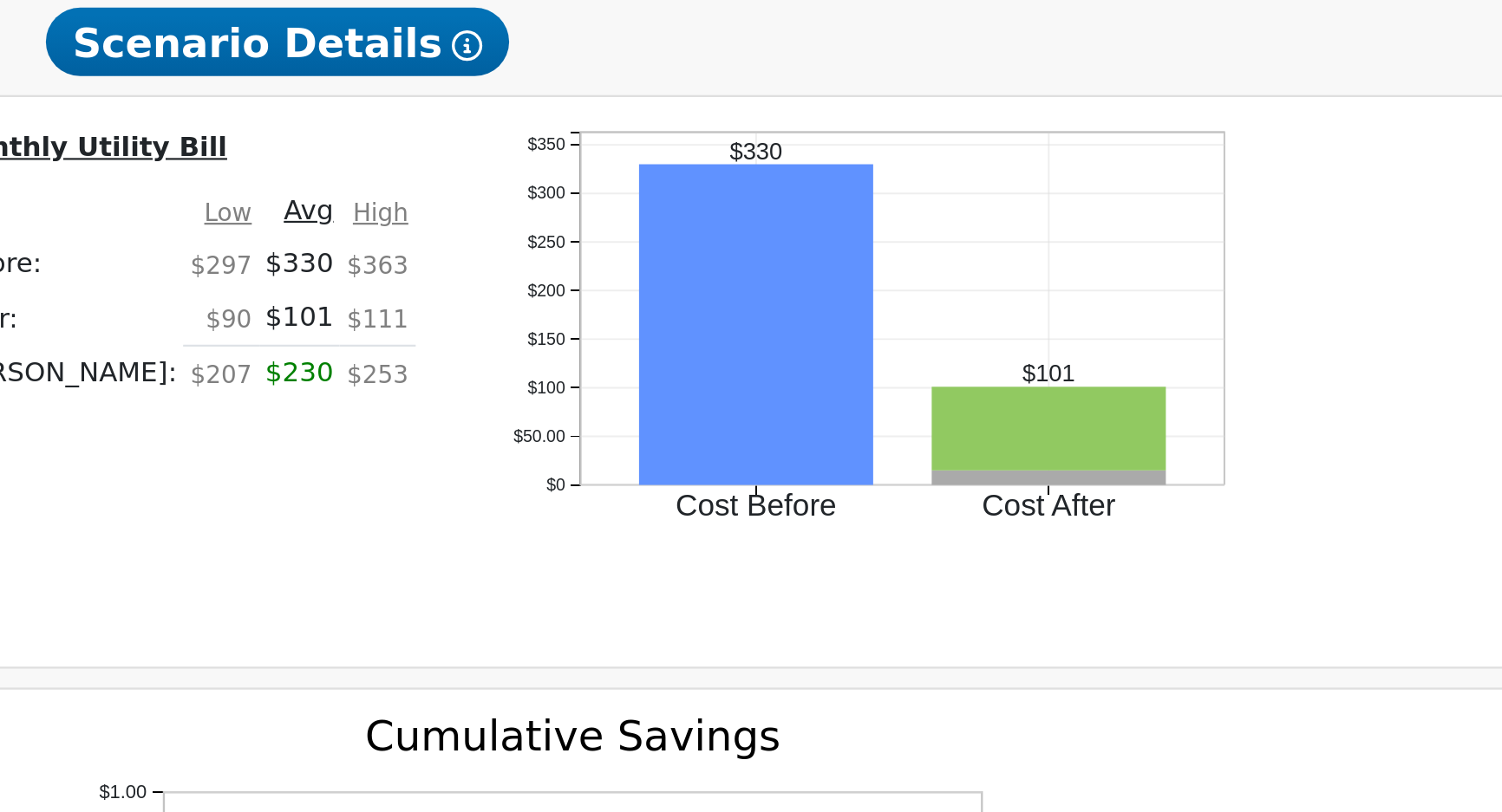
click at [1204, 710] on icon "Cost Before Cost After $0 $50.00 $100 $150 $200 $250 $300 $350 onclick="" oncli…" at bounding box center [1121, 603] width 347 height 213
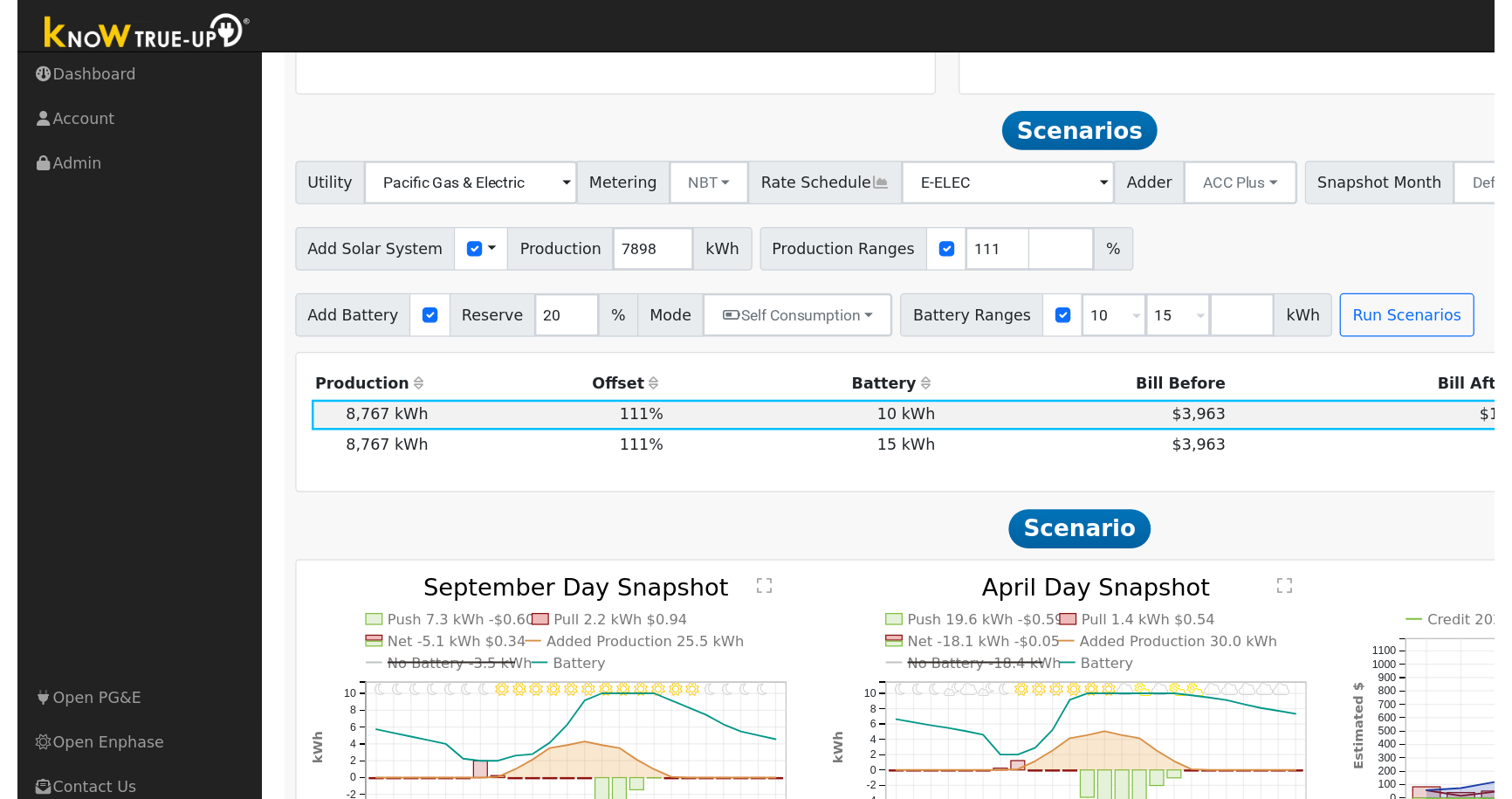
scroll to position [593, 0]
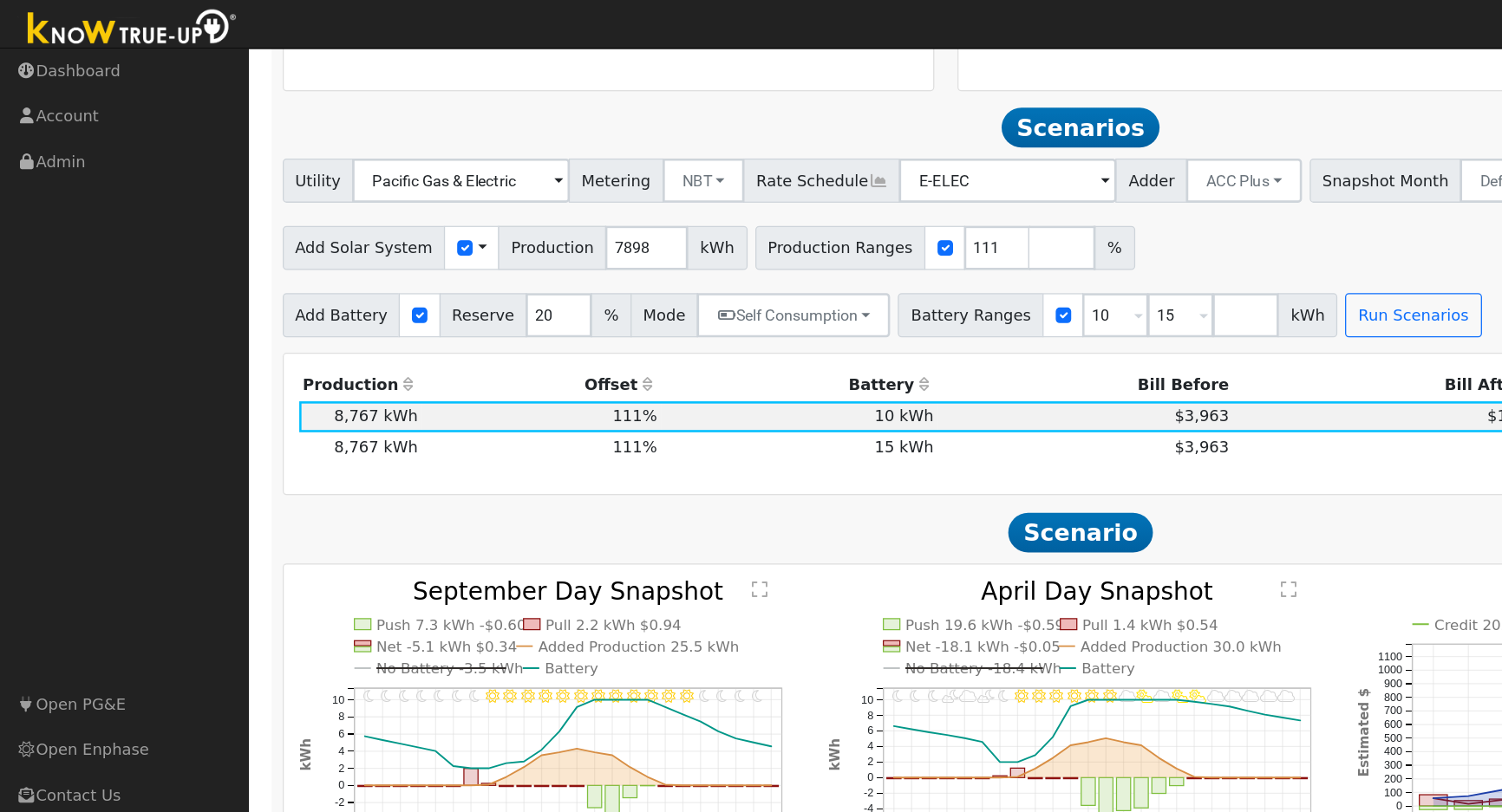
drag, startPoint x: 624, startPoint y: 392, endPoint x: 146, endPoint y: 422, distance: 478.9
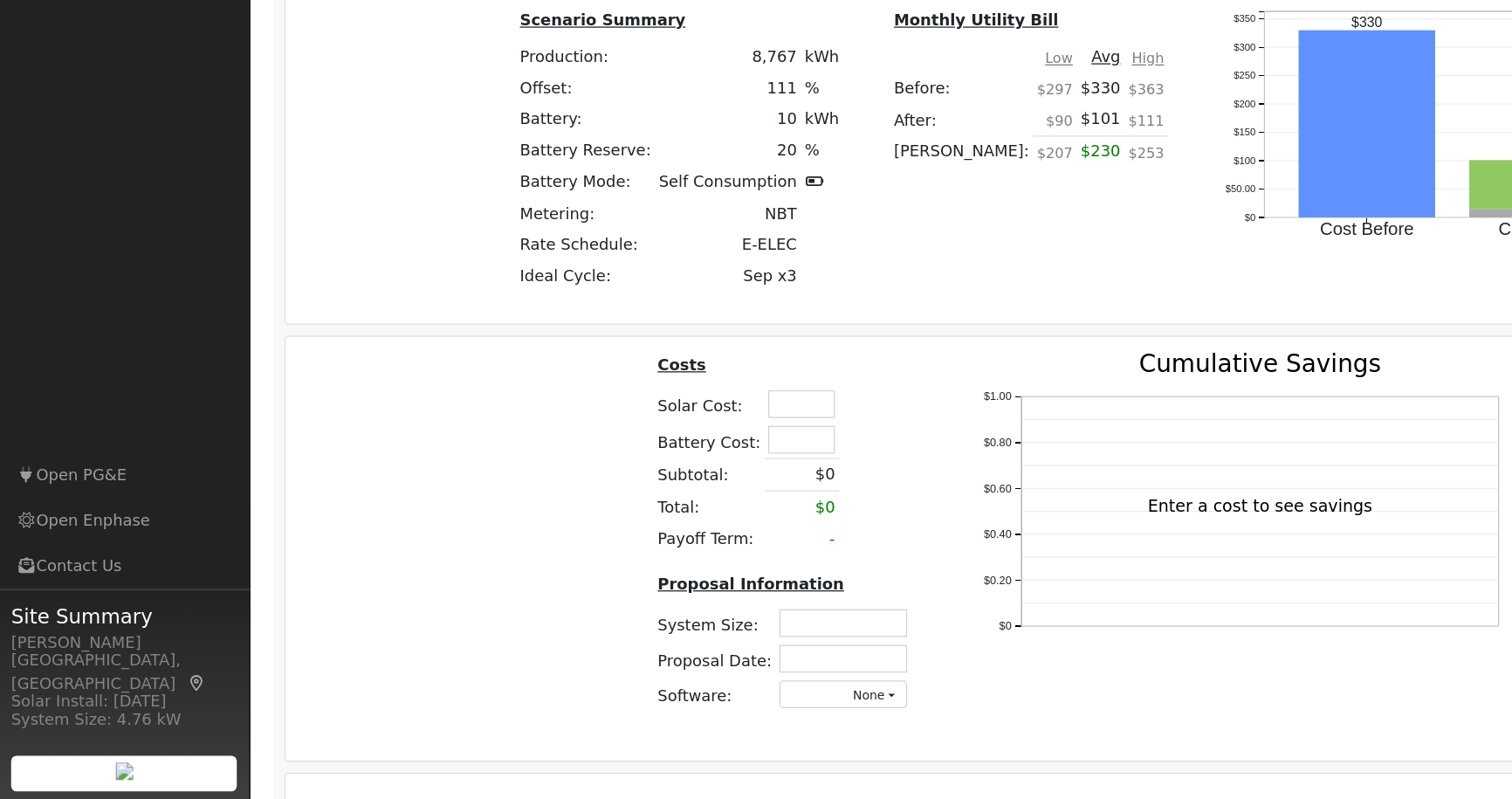
scroll to position [1252, 0]
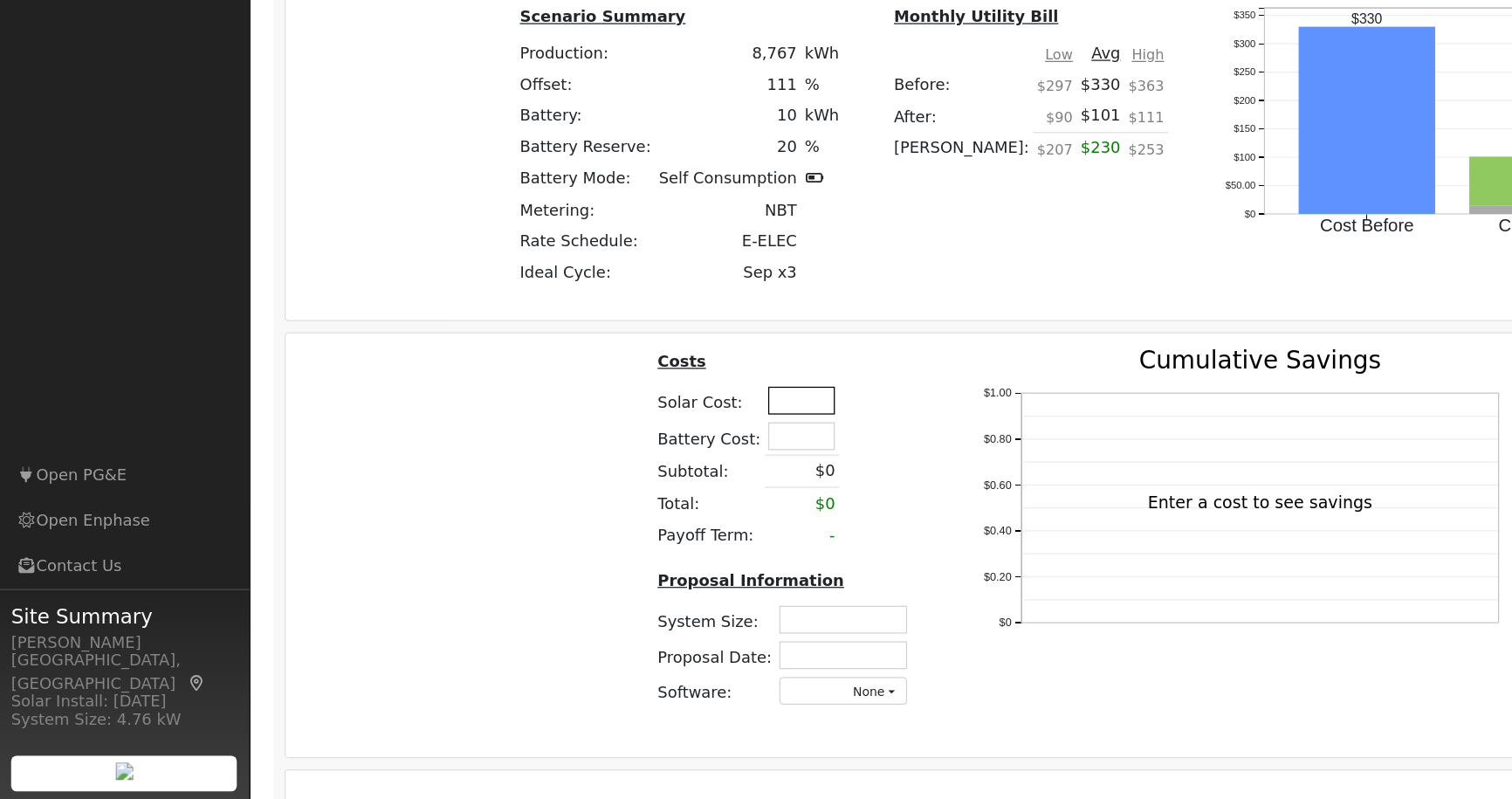
click at [618, 486] on input "text" at bounding box center [629, 486] width 52 height 22
click at [419, 573] on div "Costs Solar Cost: 37500 Battery Cost: Subtotal: $0 Total: $0 Payoff Term: - Pro…" at bounding box center [854, 593] width 1273 height 295
type input "$37,500"
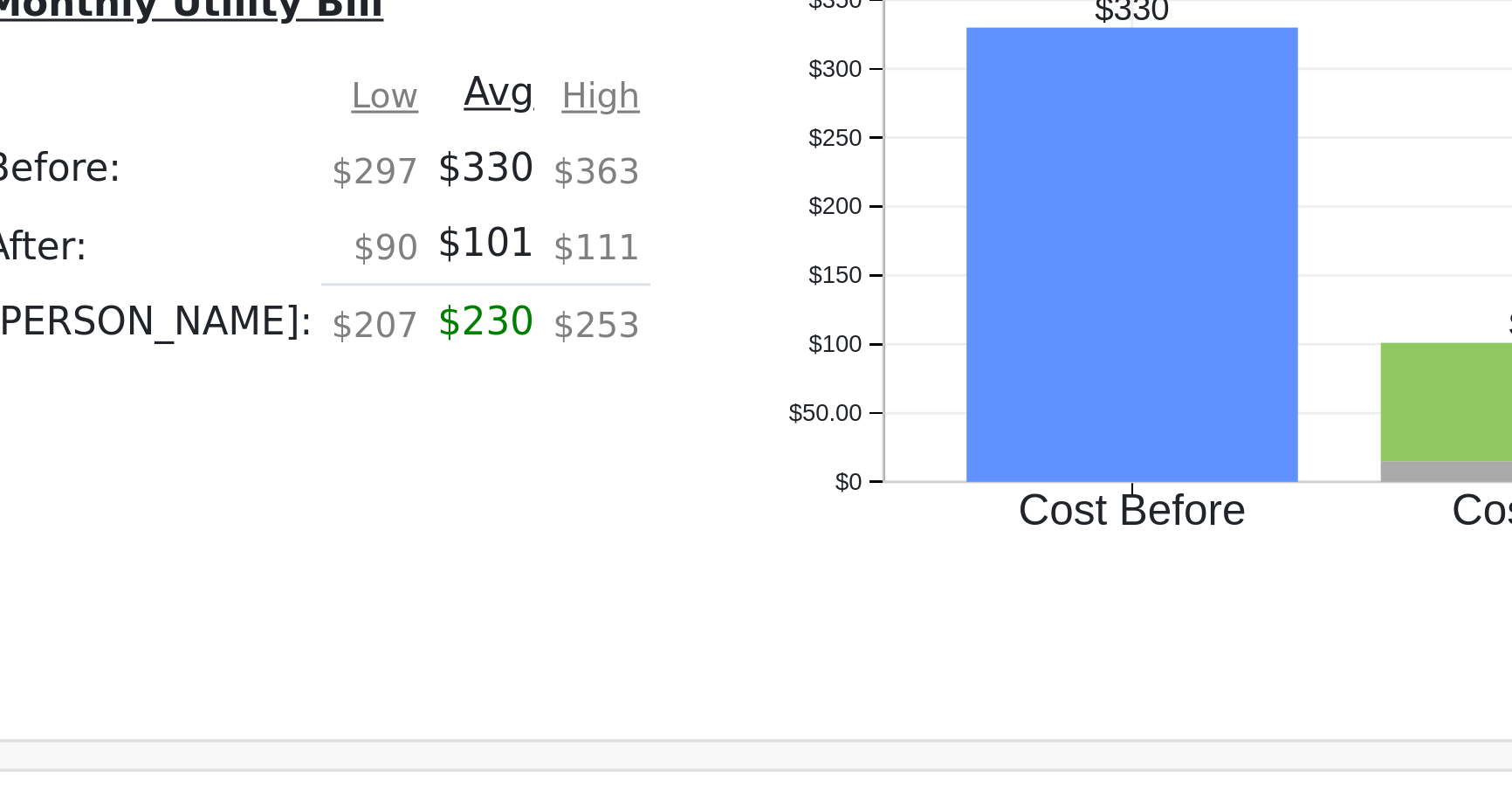
scroll to position [1016, 0]
